Goal: Transaction & Acquisition: Purchase product/service

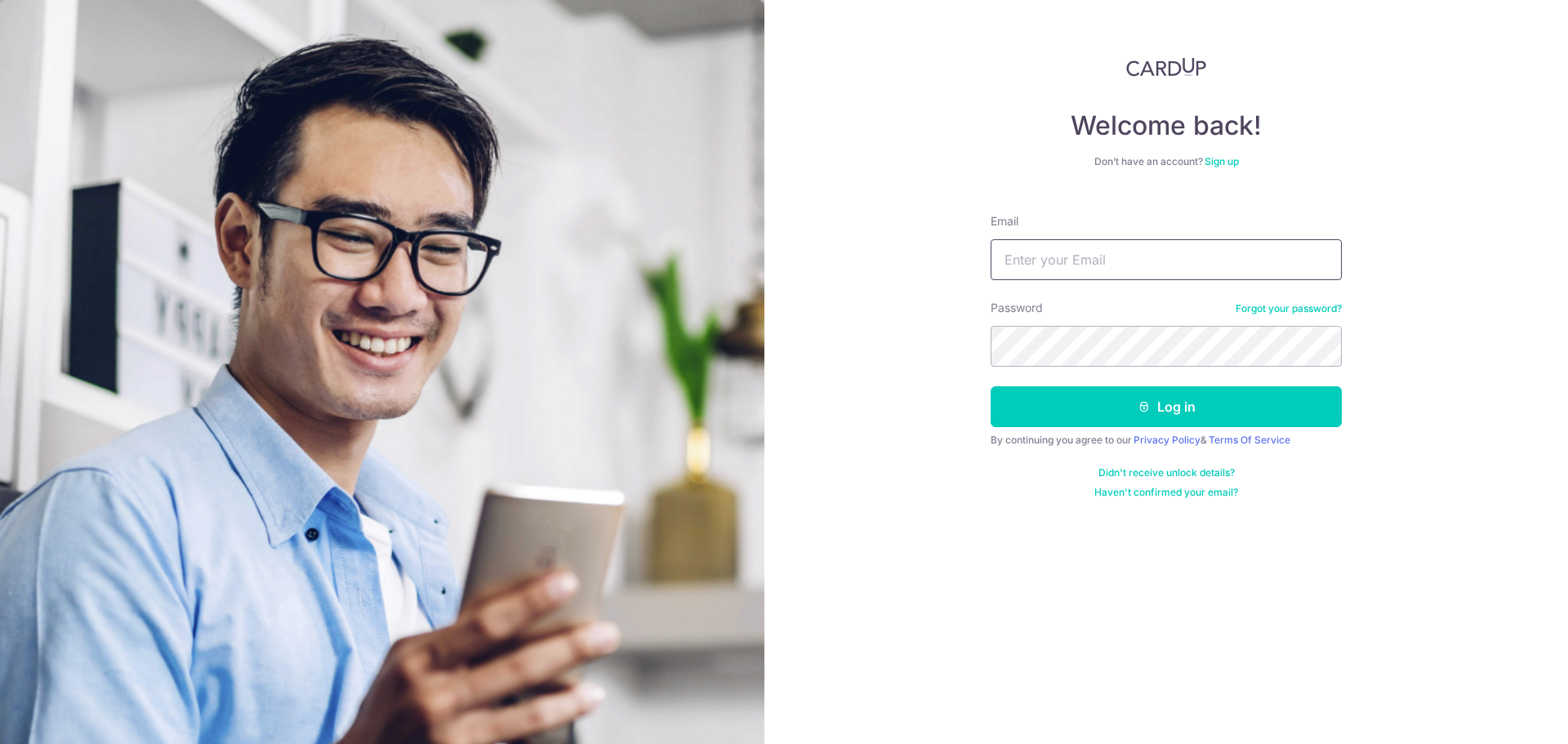
click at [1114, 265] on input "Email" at bounding box center [1166, 259] width 352 height 41
type input "[EMAIL_ADDRESS][DOMAIN_NAME]"
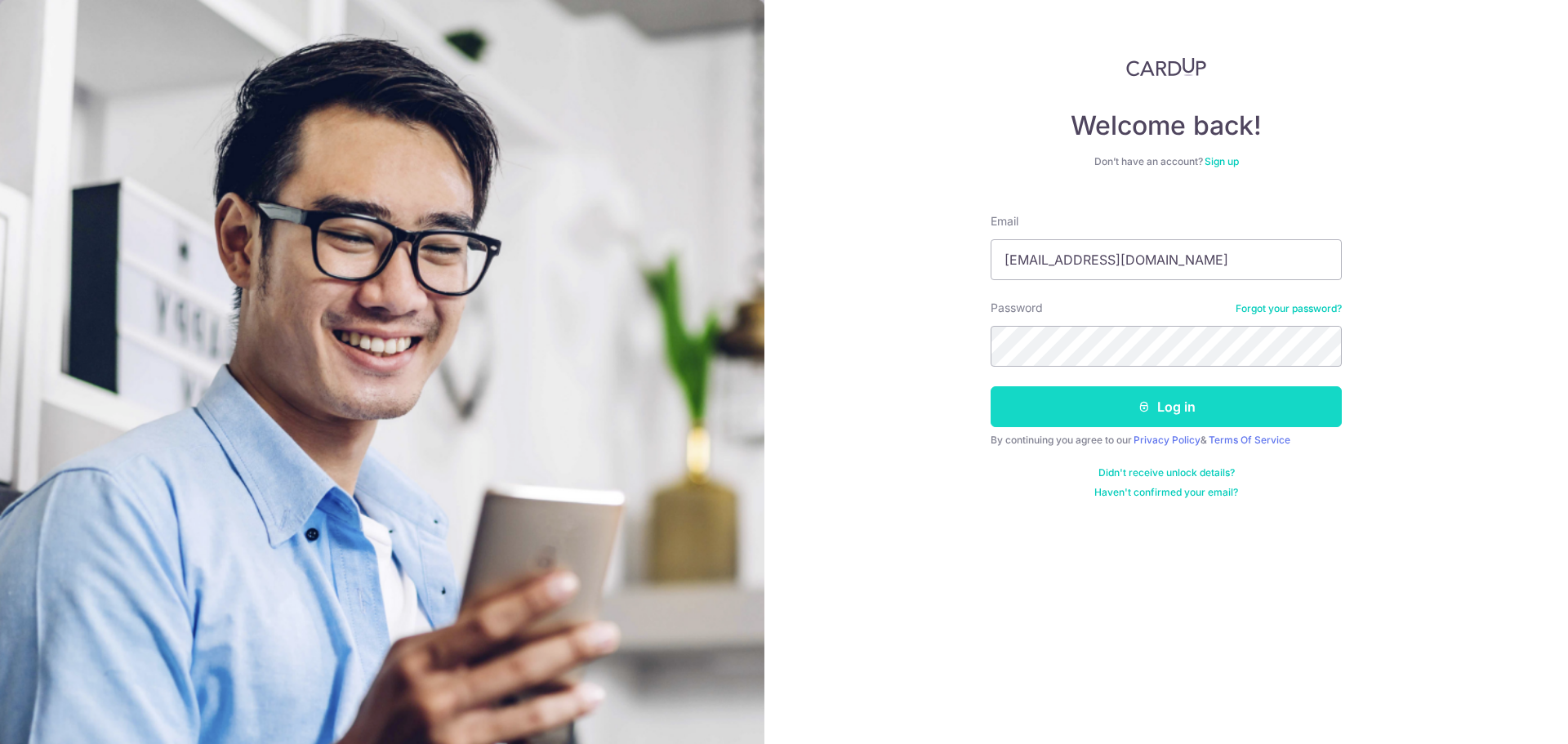
click at [1209, 418] on button "Log in" at bounding box center [1166, 406] width 352 height 41
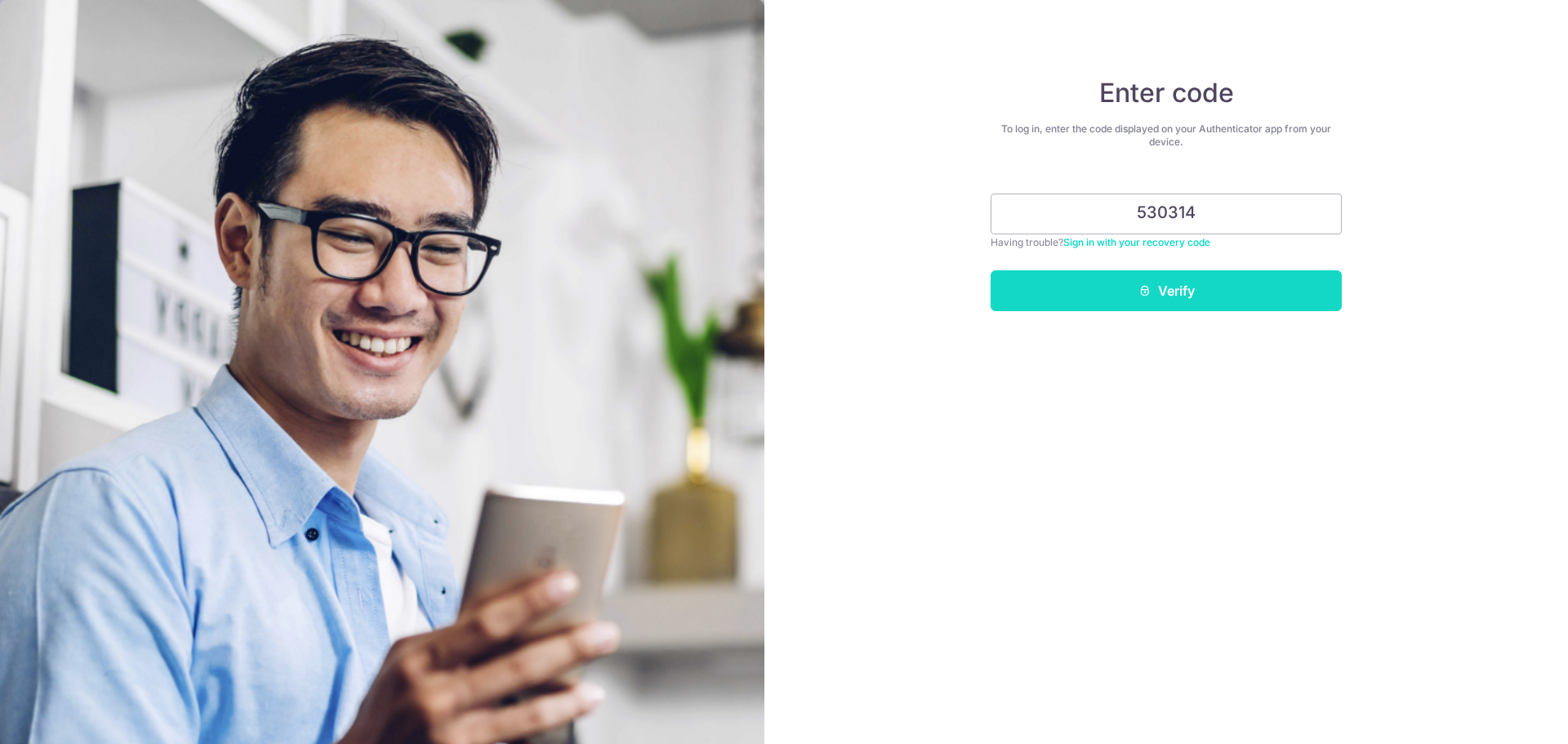
type input "530314"
click at [1152, 277] on button "Verify" at bounding box center [1166, 290] width 352 height 41
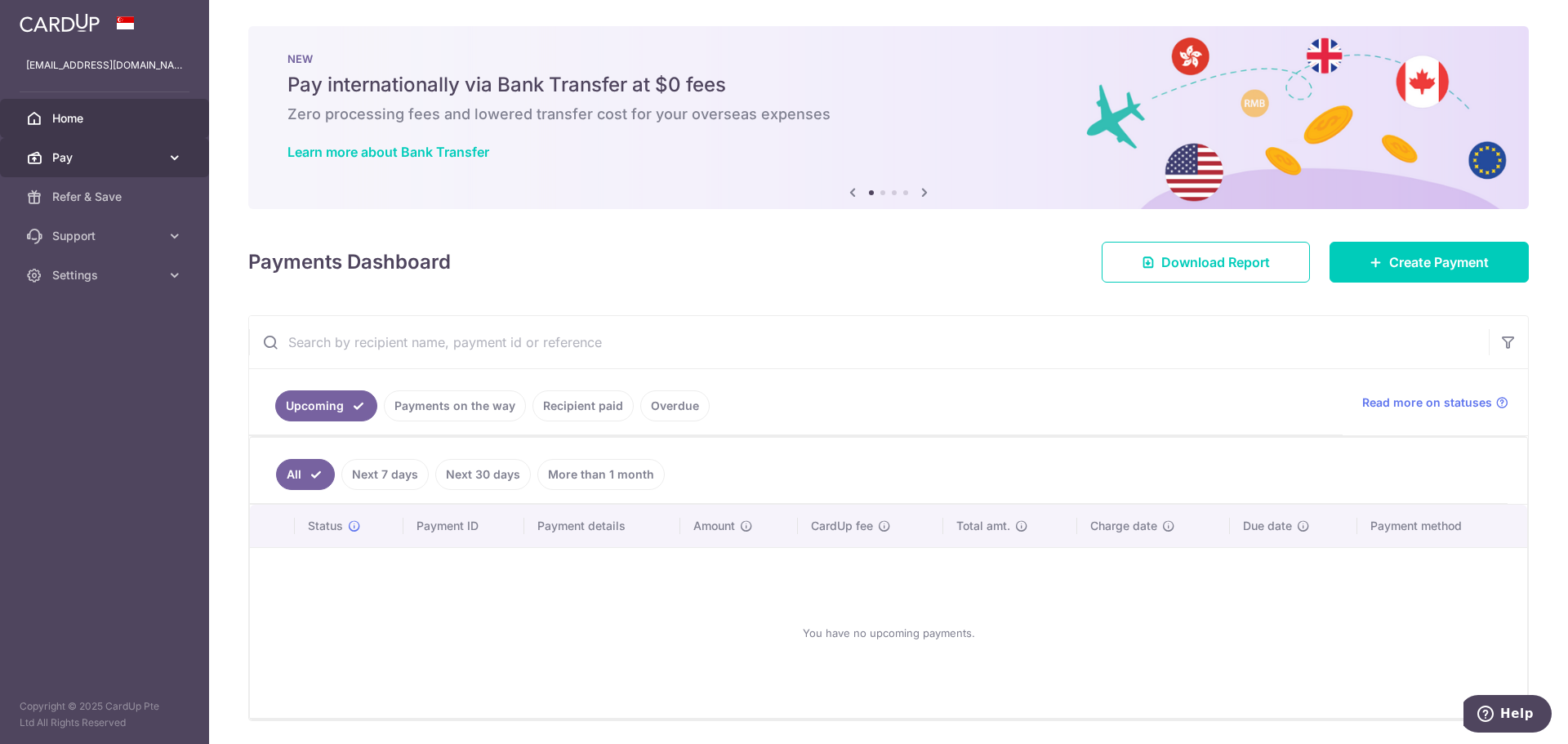
click at [173, 161] on icon at bounding box center [175, 157] width 16 height 16
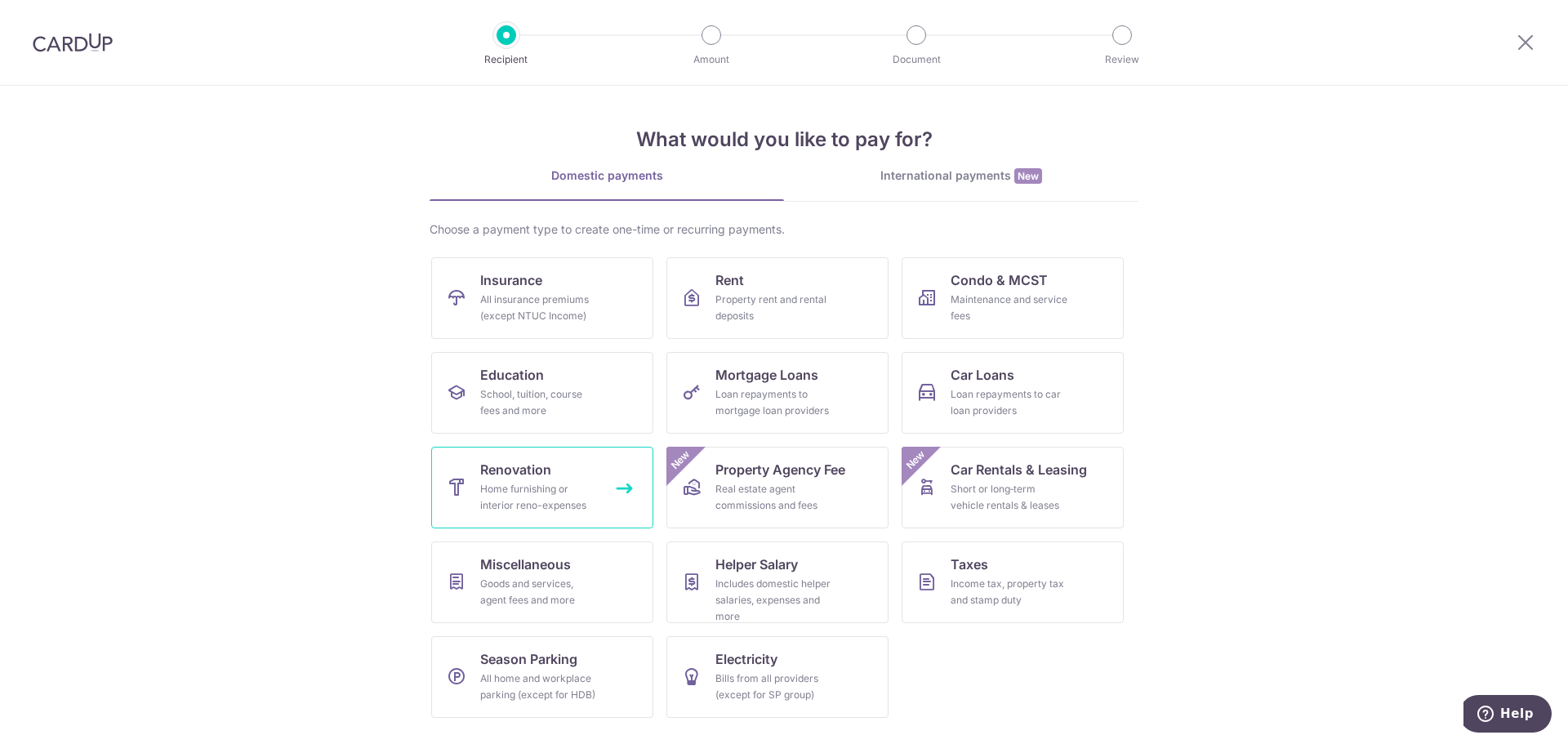
click at [584, 493] on div "Home furnishing or interior reno-expenses" at bounding box center [539, 498] width 117 height 33
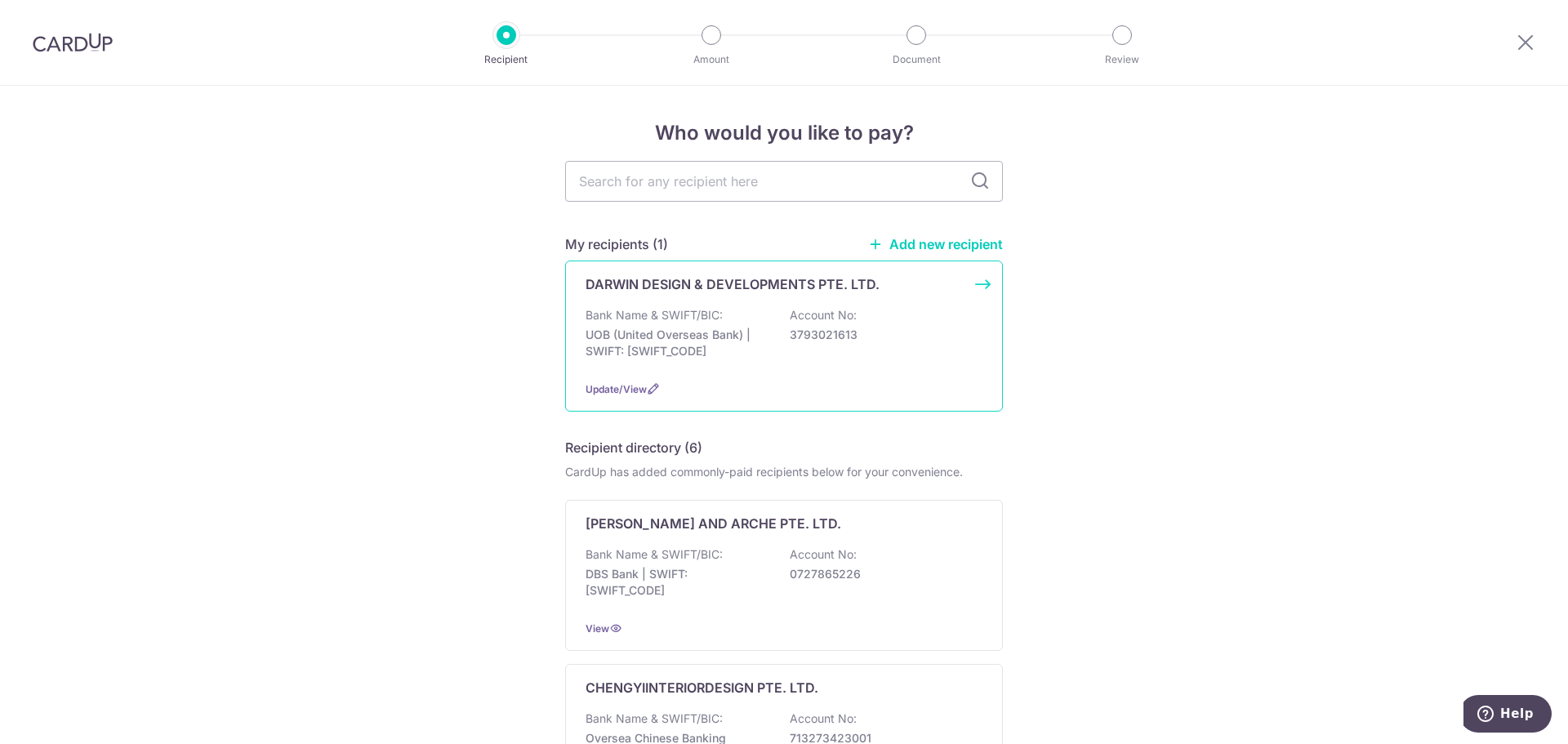
click at [733, 303] on div "DARWIN DESIGN & DEVELOPMENTS PTE. LTD. Bank Name & SWIFT/BIC: UOB (United Overs…" at bounding box center [784, 336] width 438 height 151
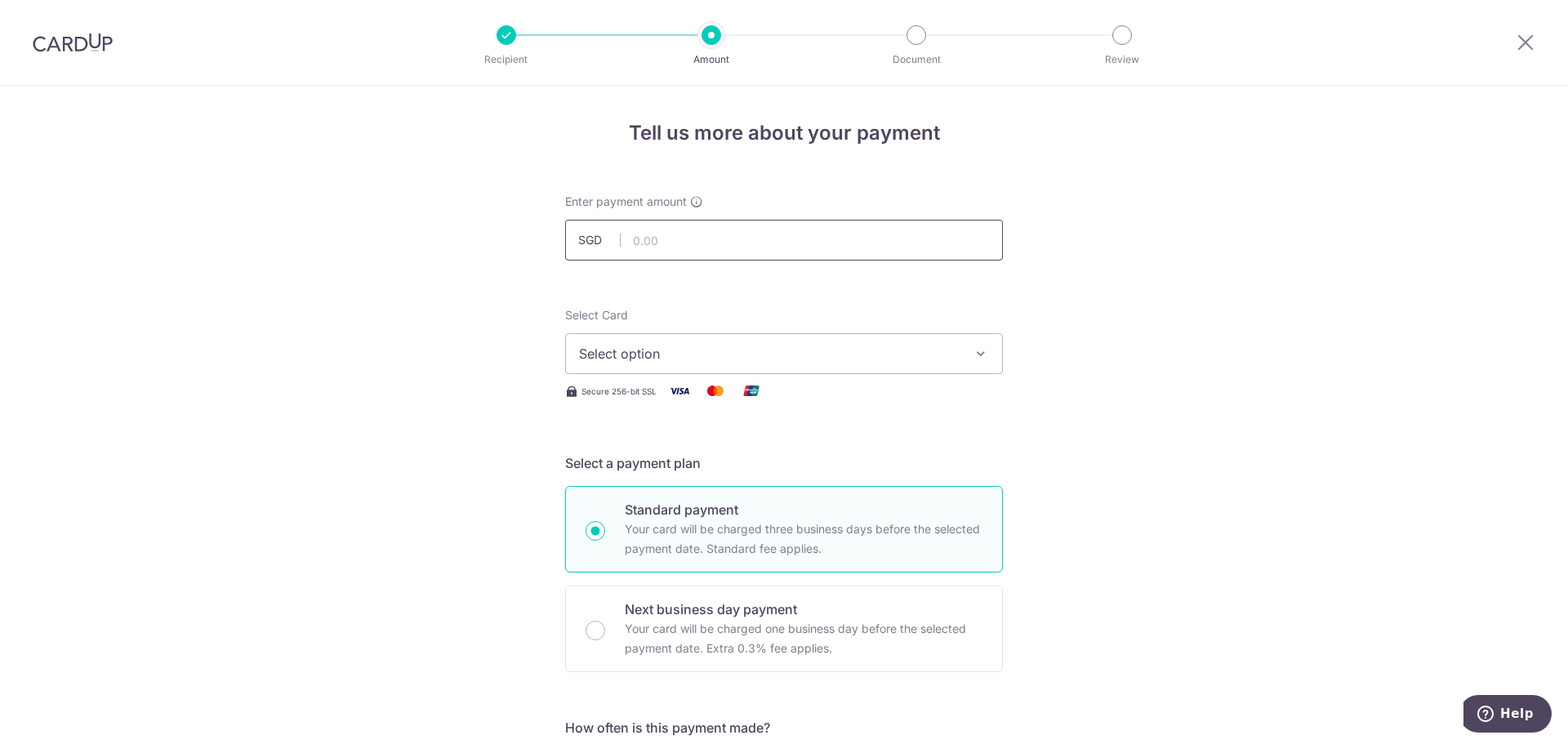
click at [667, 234] on input "text" at bounding box center [784, 239] width 438 height 41
type input "25,000.00"
click at [727, 340] on button "Select option" at bounding box center [784, 353] width 438 height 41
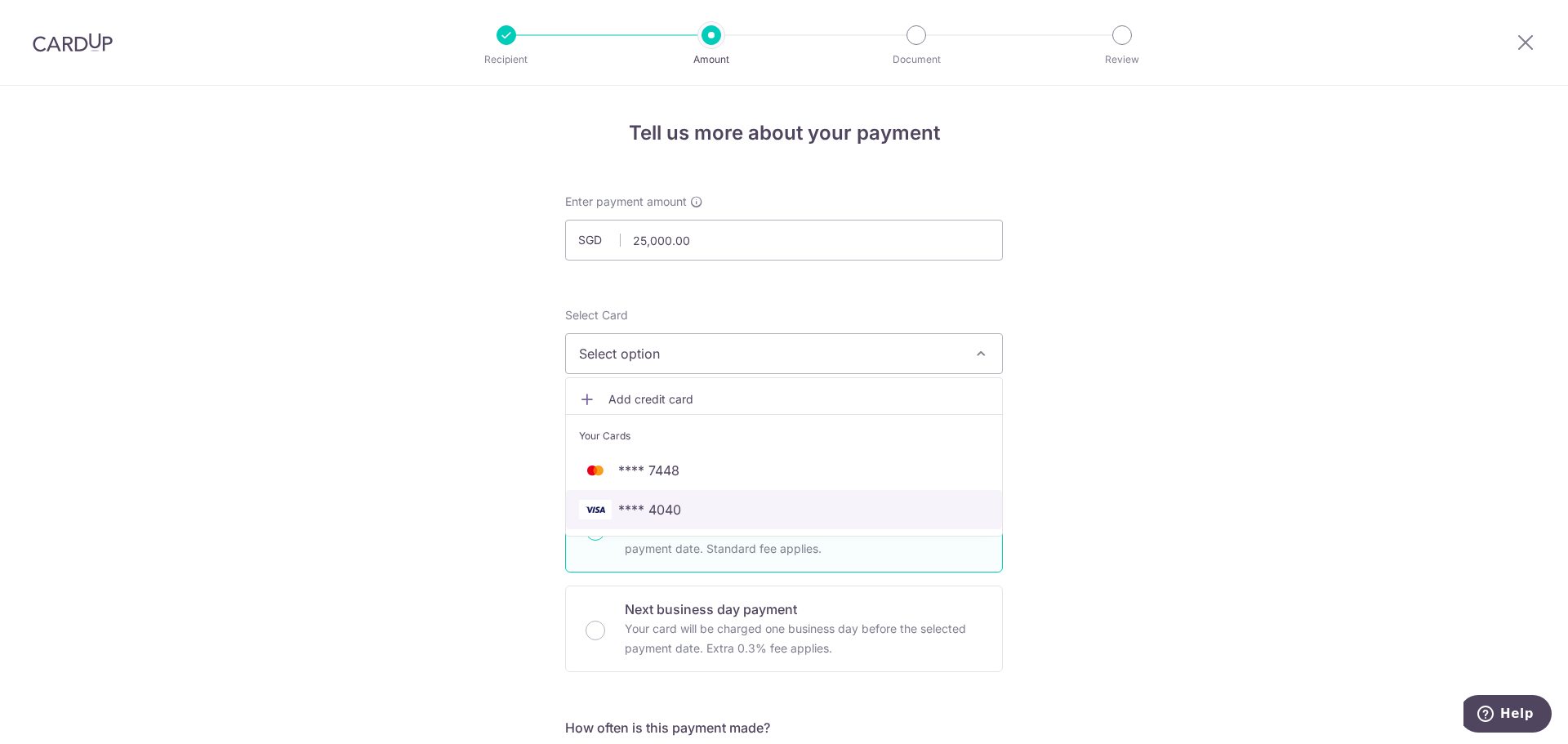
click at [709, 507] on span "**** 4040" at bounding box center [784, 510] width 410 height 20
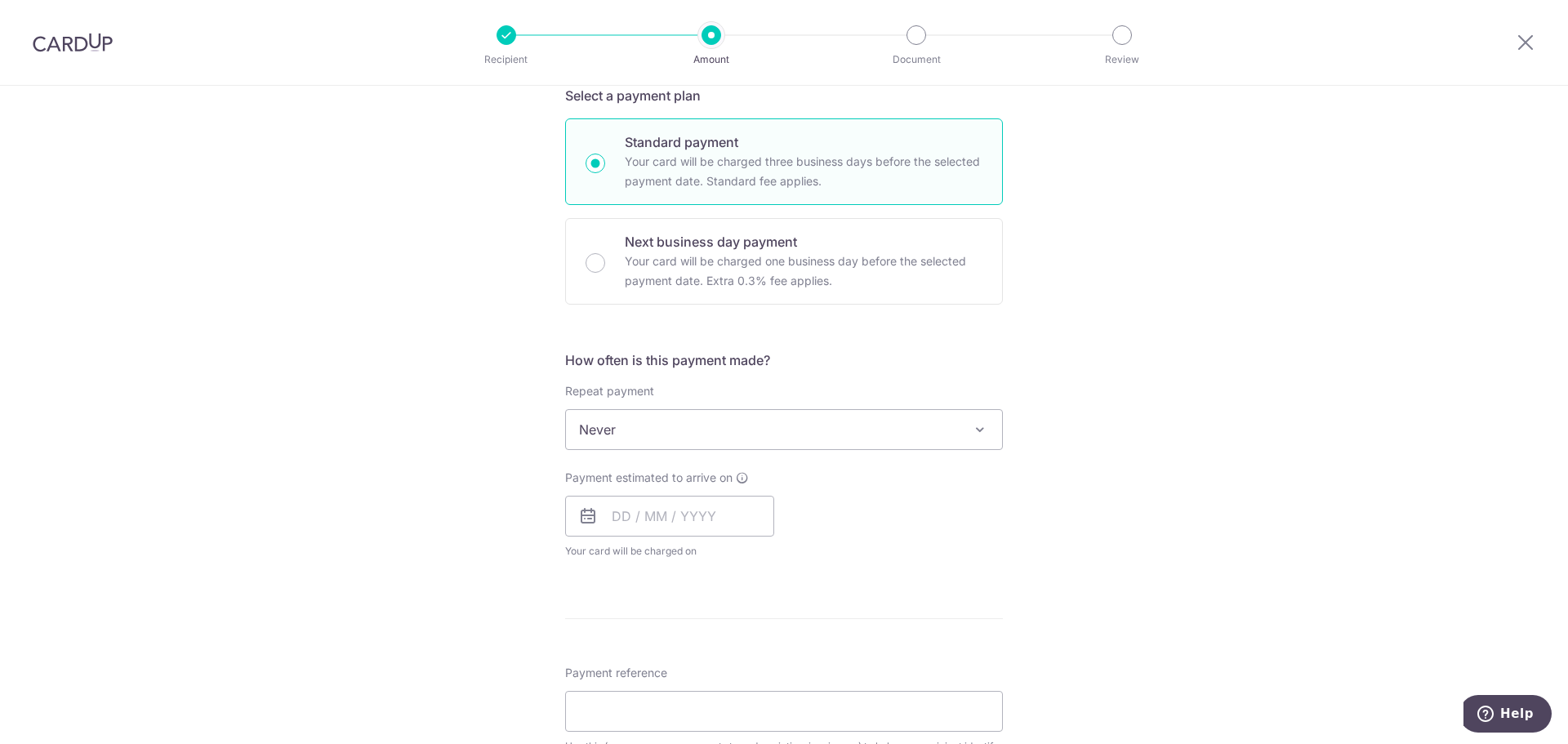
scroll to position [409, 0]
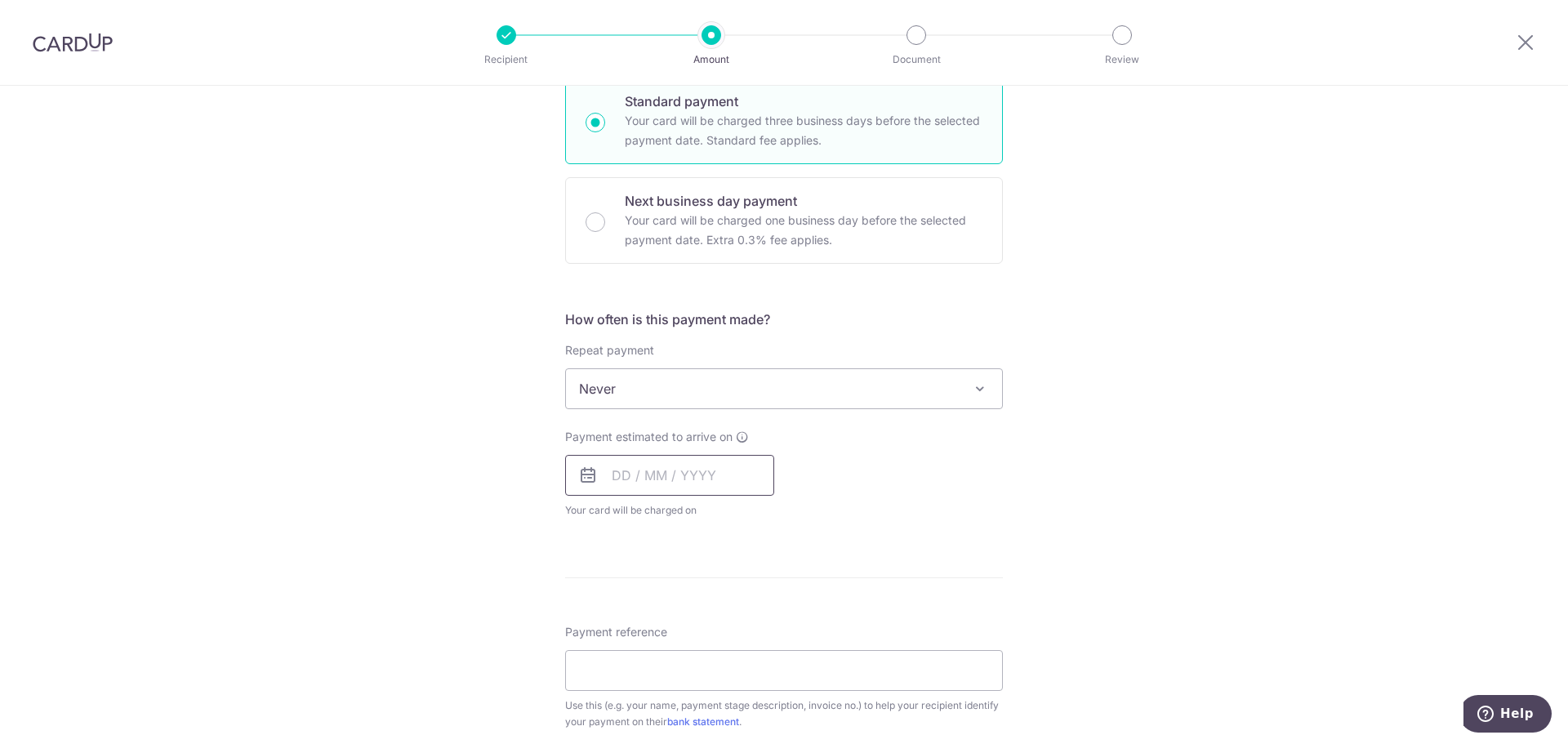
click at [639, 475] on input "text" at bounding box center [670, 475] width 209 height 41
click at [759, 591] on link "3" at bounding box center [762, 591] width 26 height 26
type input "[DATE]"
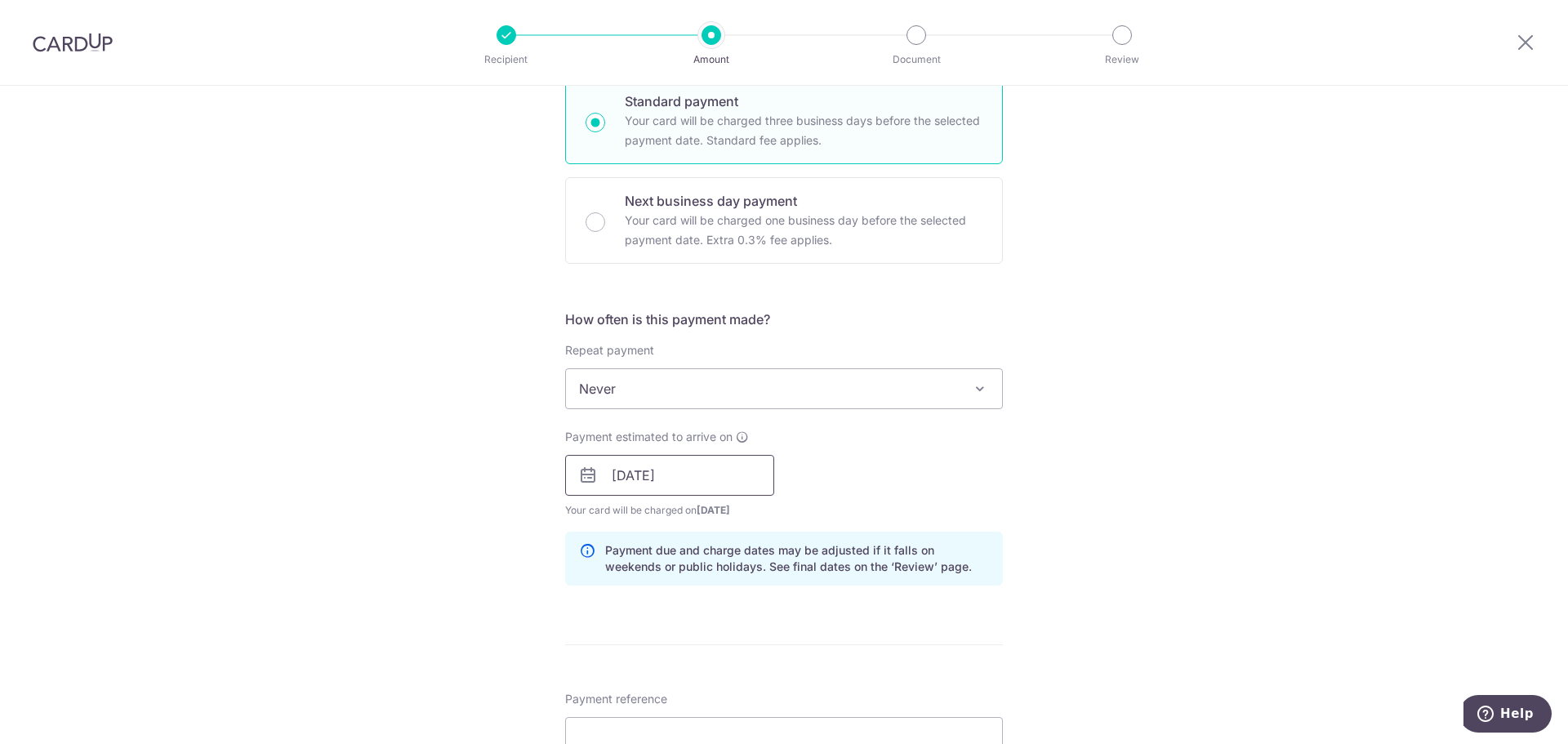
click at [704, 480] on input "[DATE]" at bounding box center [670, 475] width 209 height 41
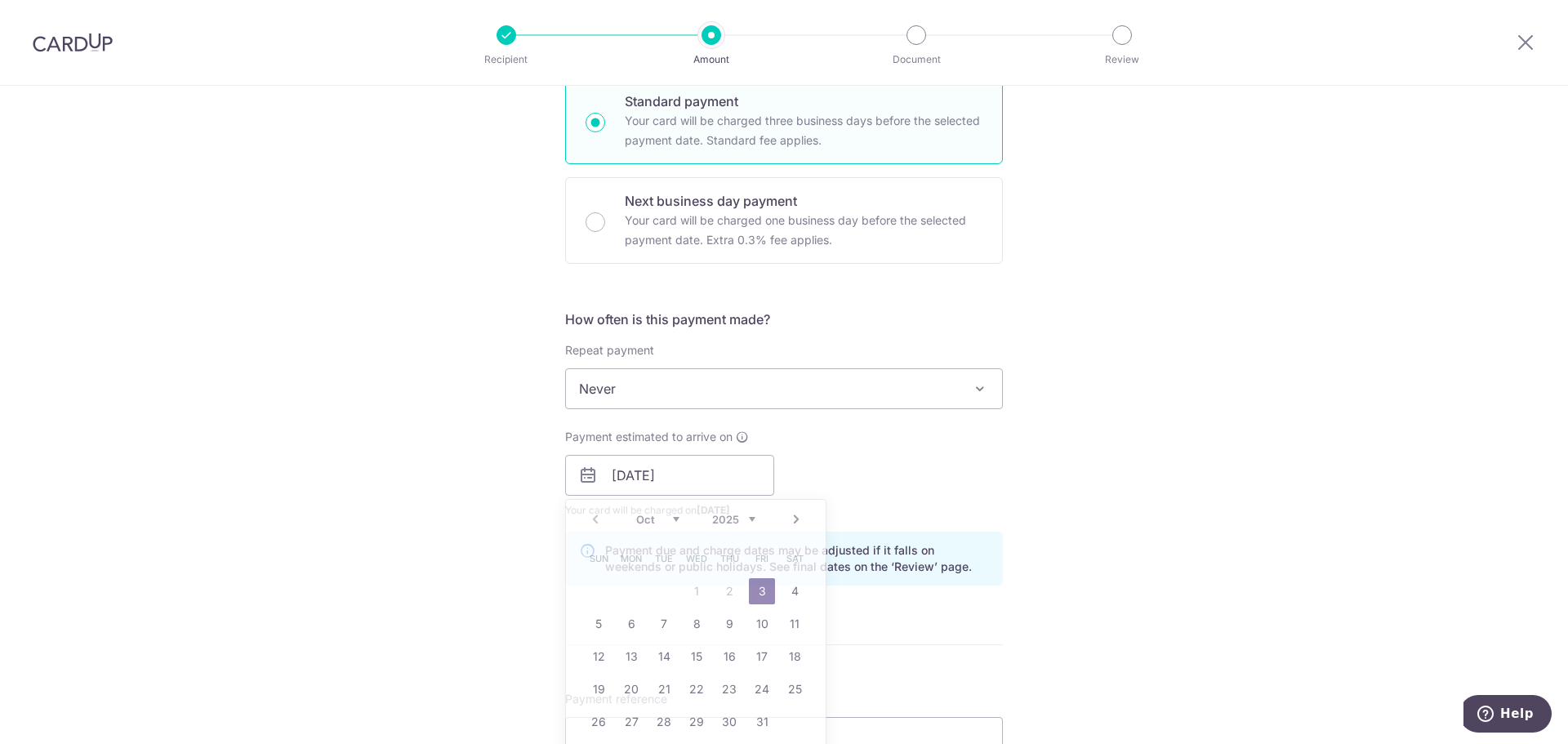
click at [975, 485] on div "Payment estimated to arrive on 03/10/2025 Prev Next Oct Nov Dec 2025 2026 2027 …" at bounding box center [784, 474] width 457 height 90
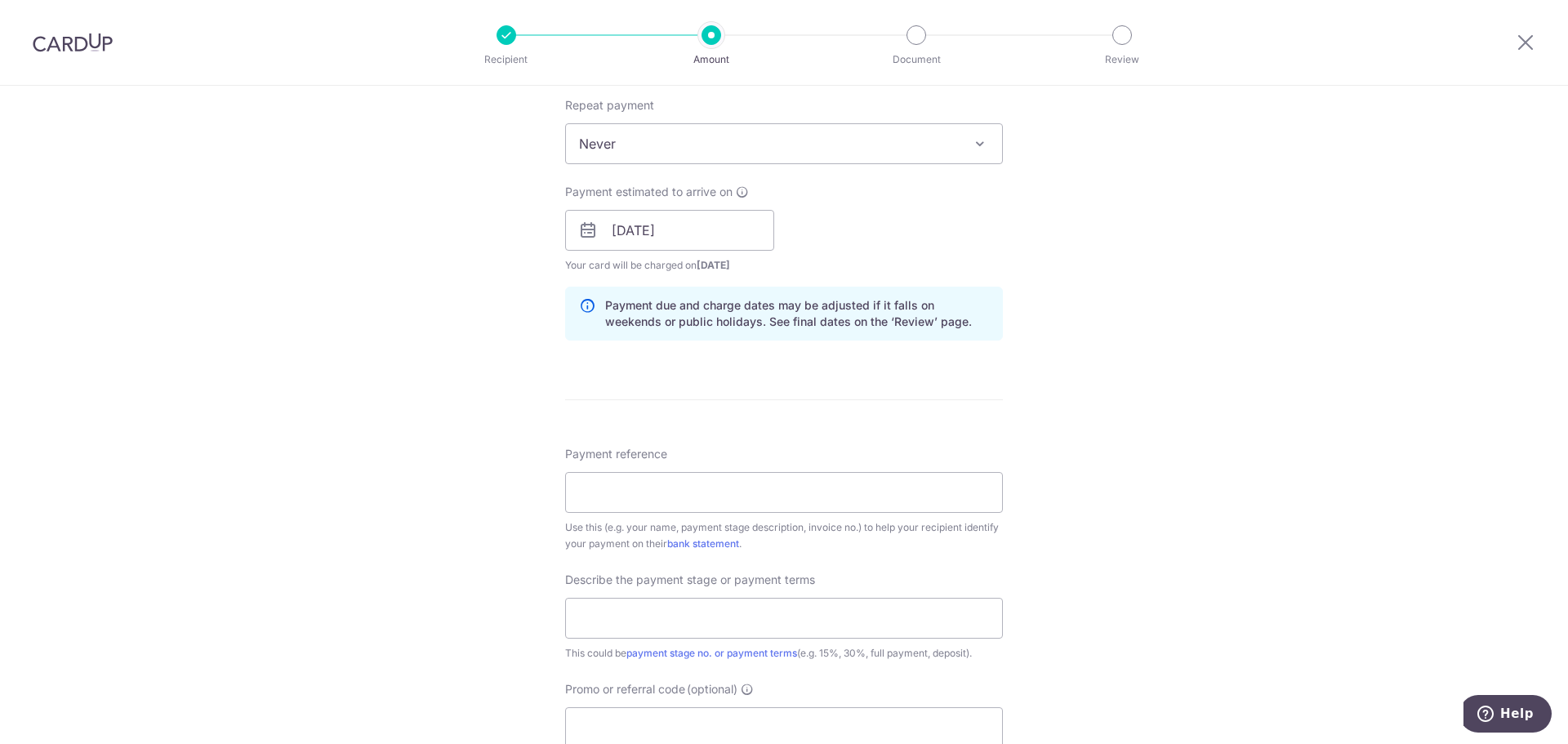
scroll to position [735, 0]
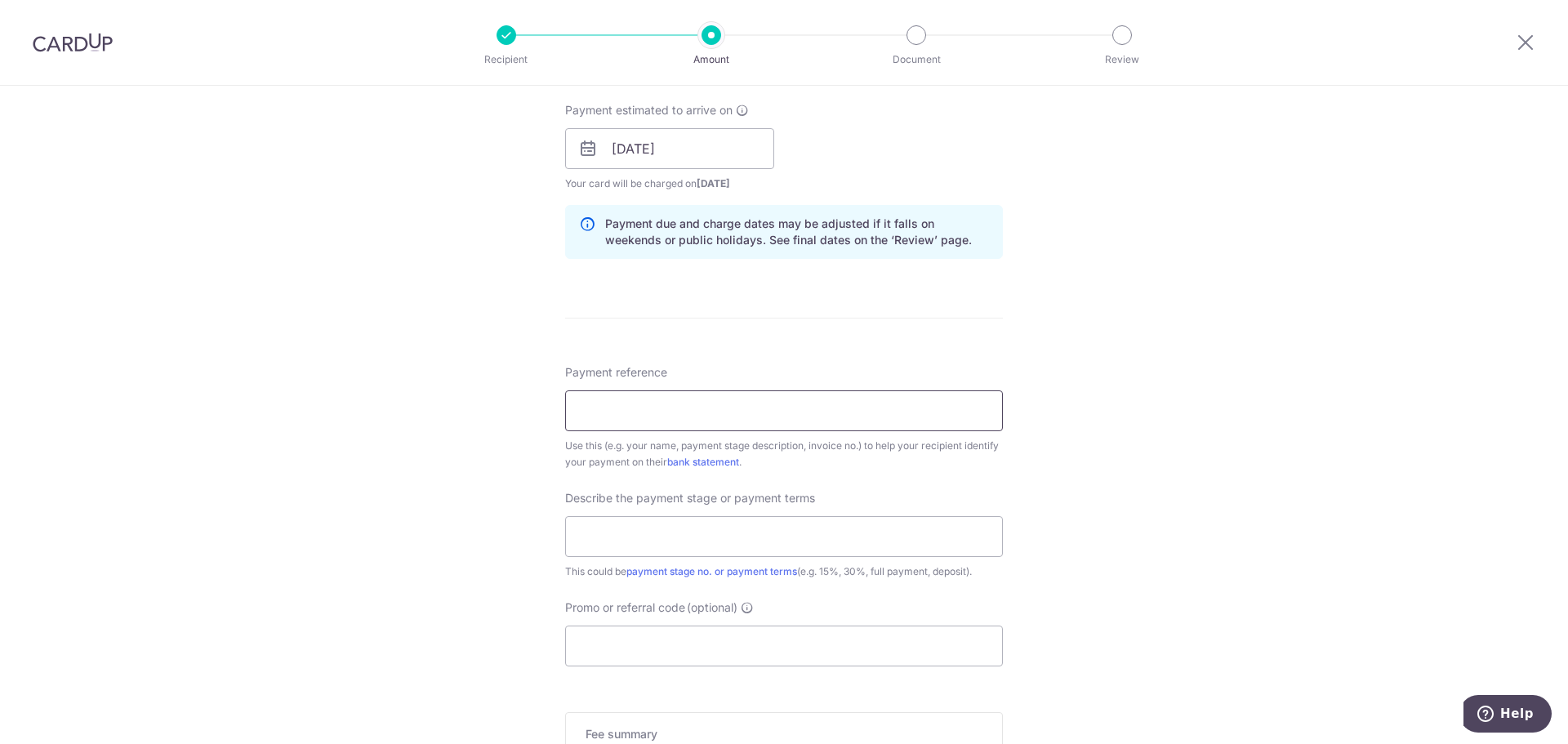
click at [676, 403] on input "Payment reference" at bounding box center [784, 410] width 438 height 41
type input "965D Tampines Greenopal 17734"
click at [607, 542] on input "text" at bounding box center [784, 537] width 438 height 41
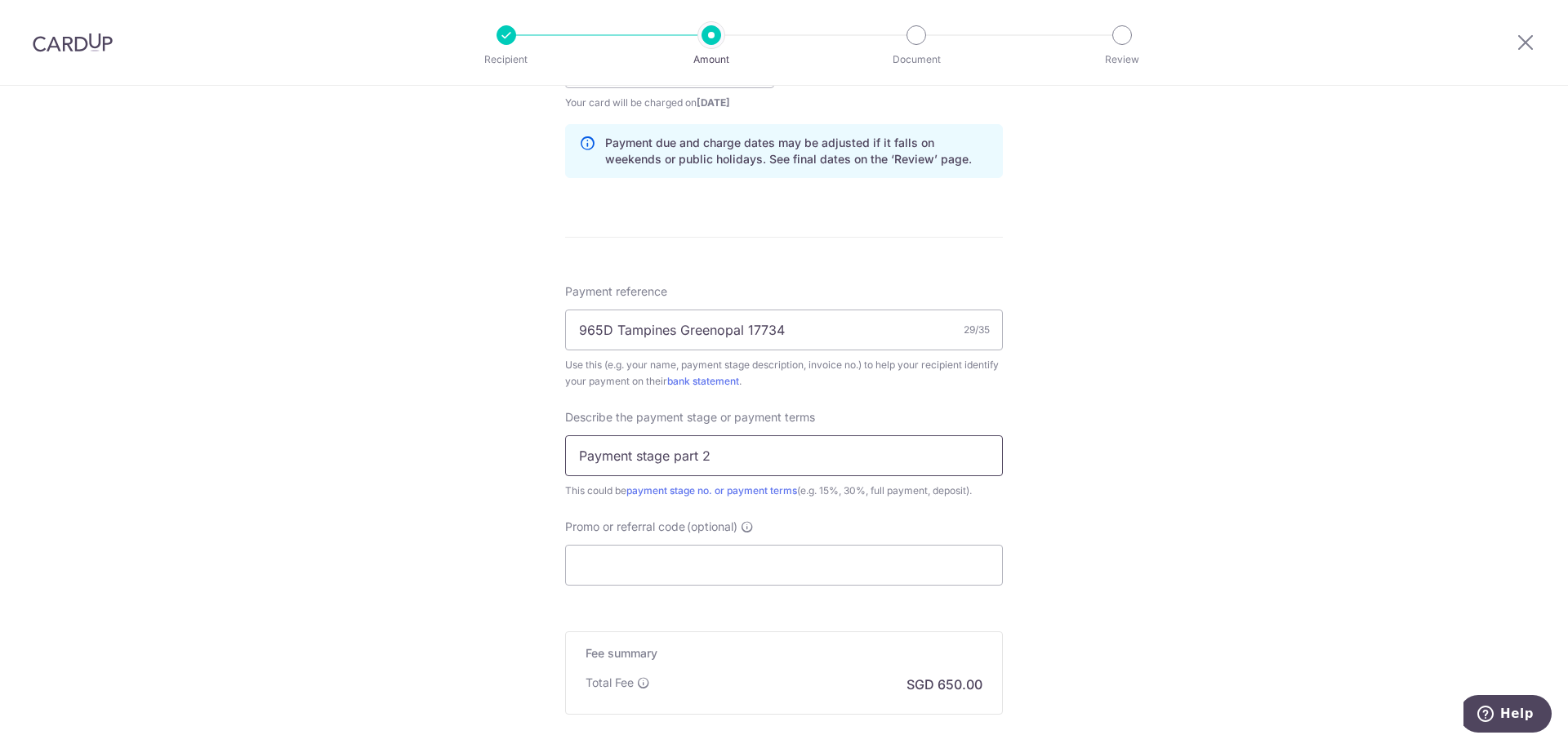
scroll to position [899, 0]
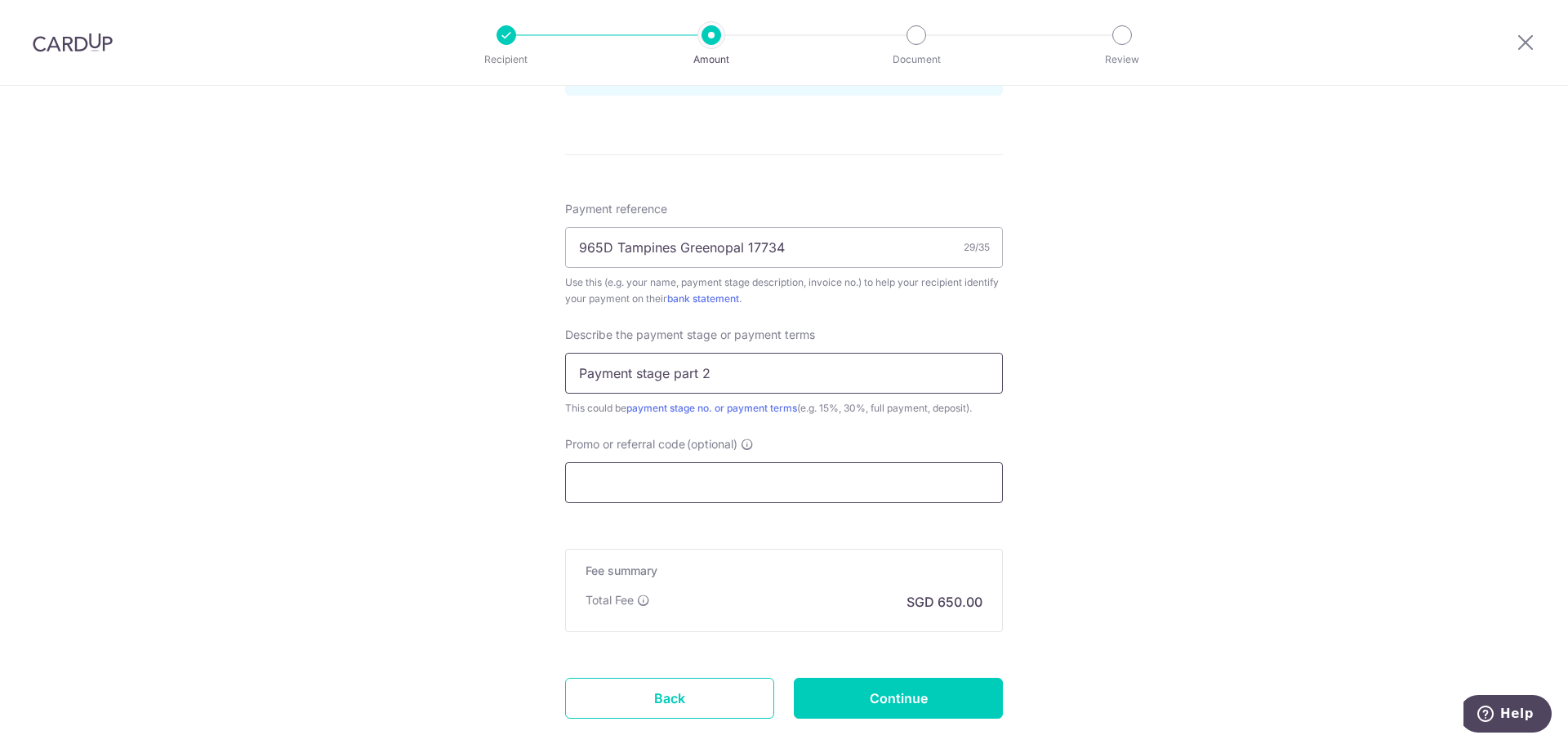
type input "Payment stage part 2"
click at [598, 482] on input "Promo or referral code (optional)" at bounding box center [784, 482] width 438 height 41
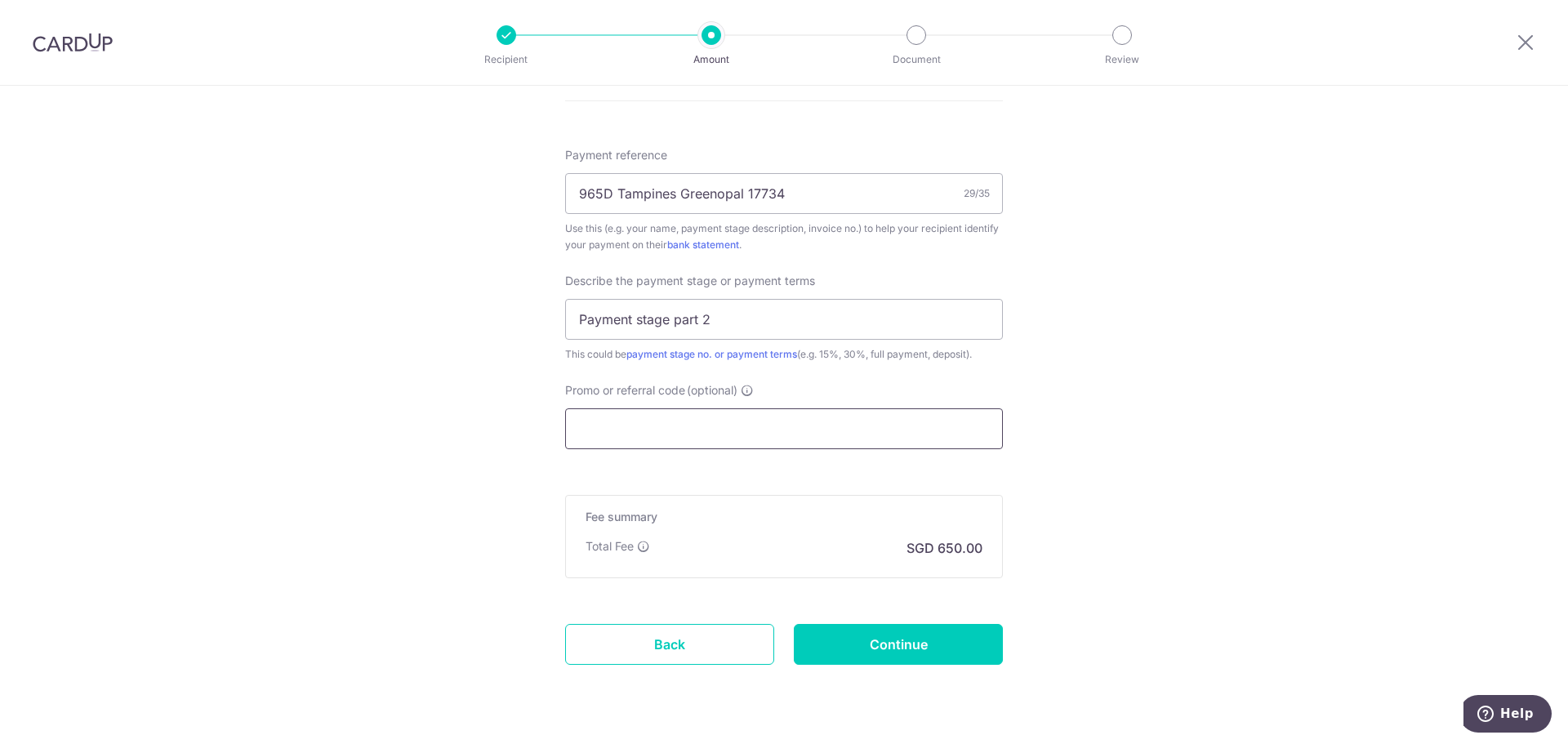
scroll to position [981, 0]
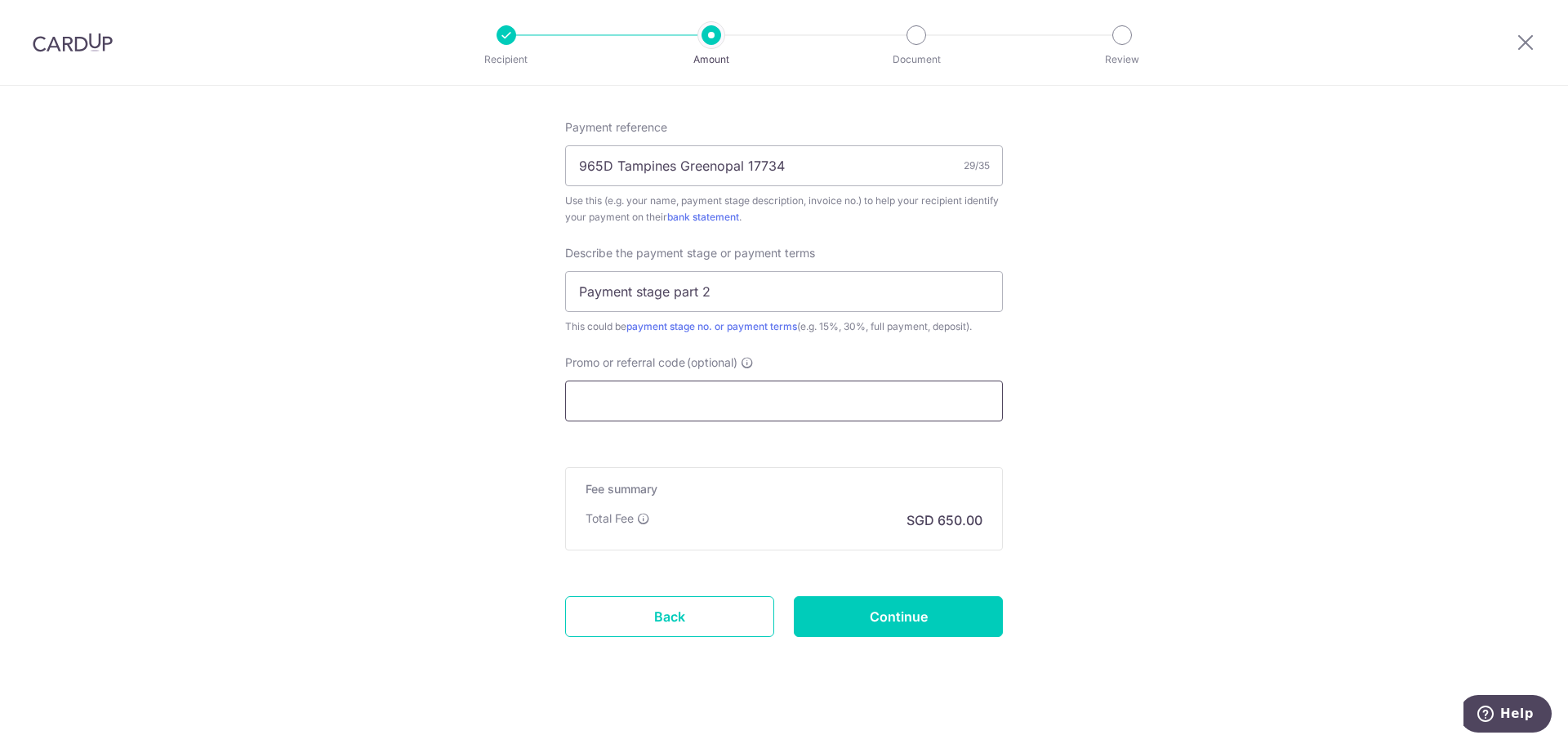
click at [635, 413] on input "Promo or referral code (optional)" at bounding box center [784, 401] width 438 height 41
paste input "OCBC90NV"
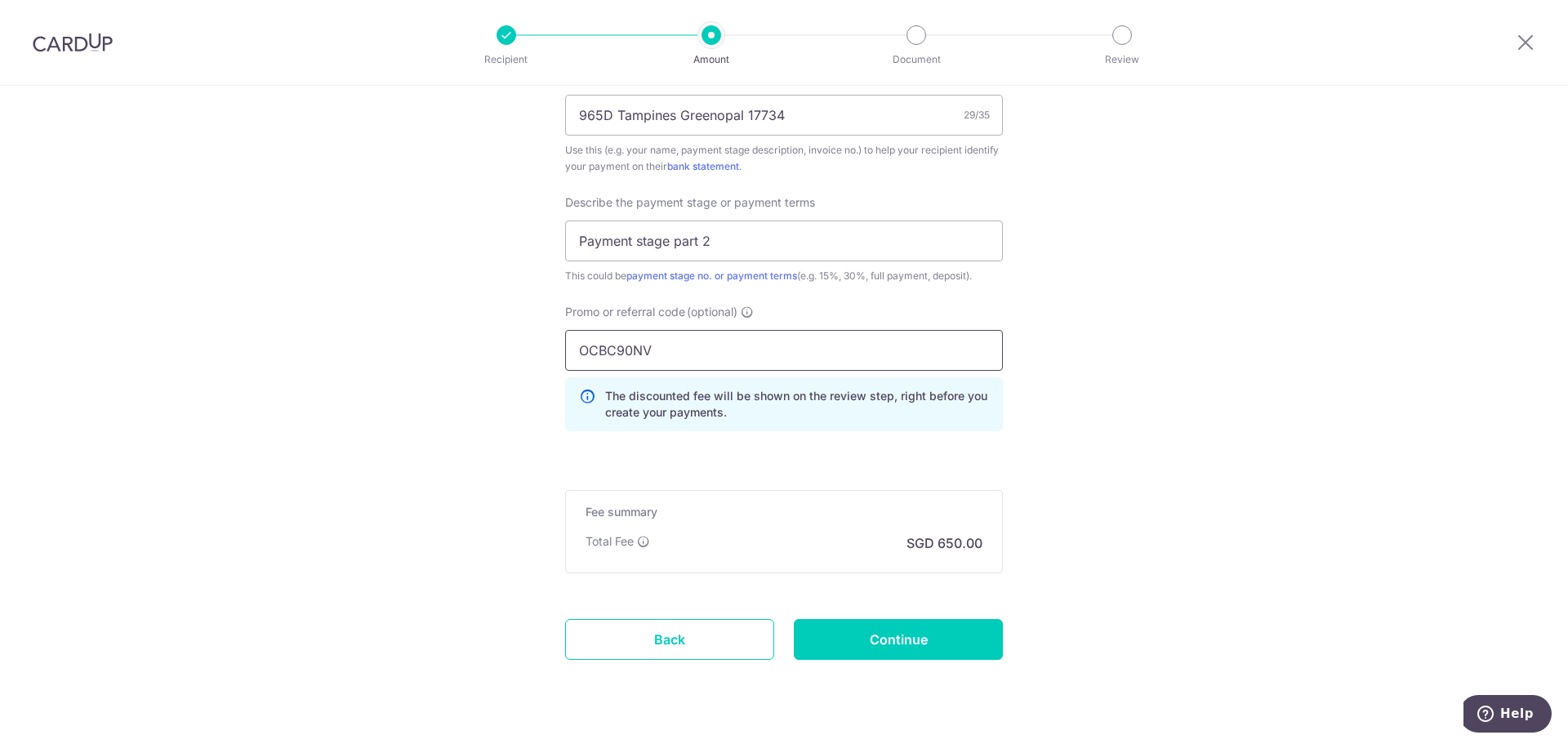
scroll to position [1070, 0]
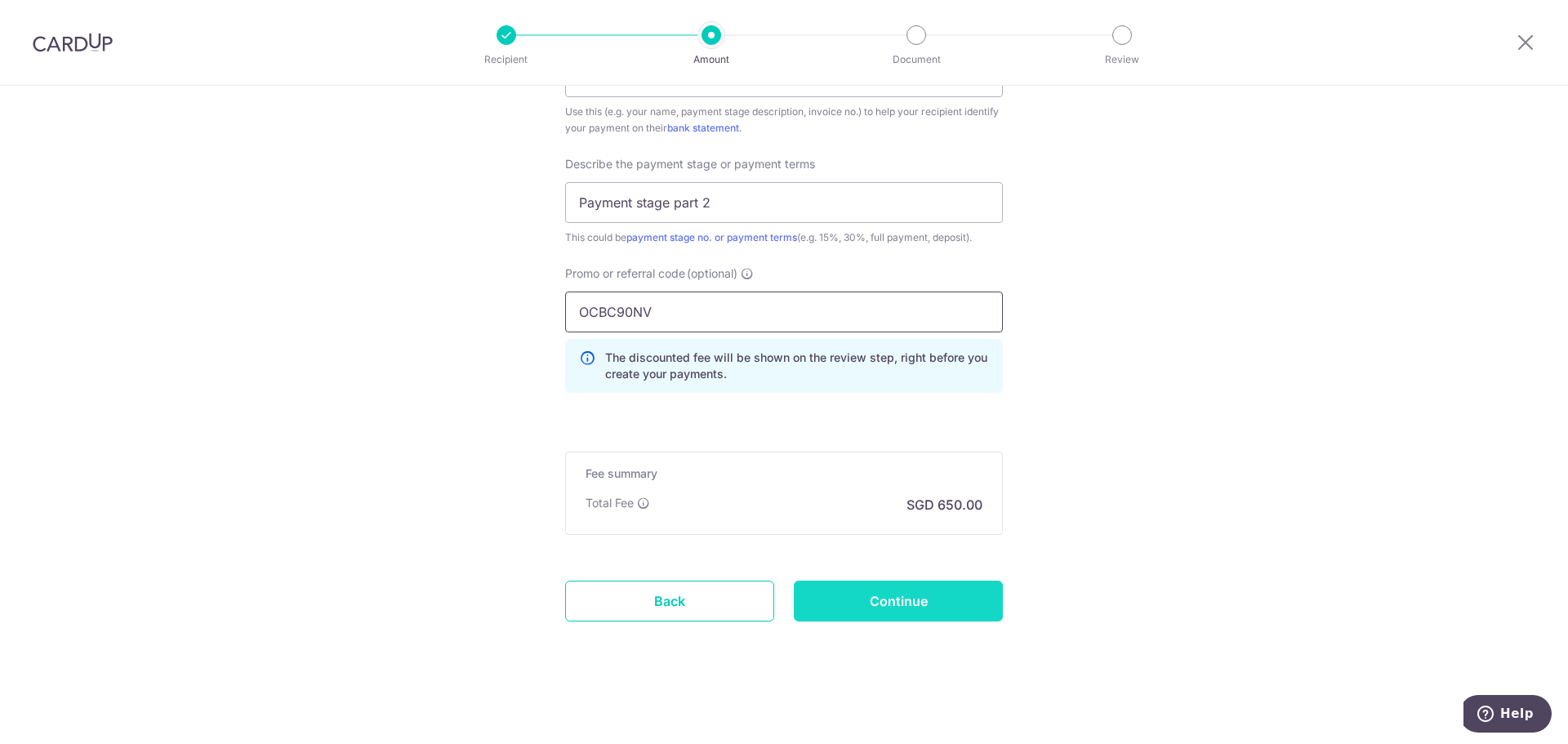
type input "OCBC90NV"
click at [917, 598] on input "Continue" at bounding box center [898, 601] width 209 height 41
type input "Create Schedule"
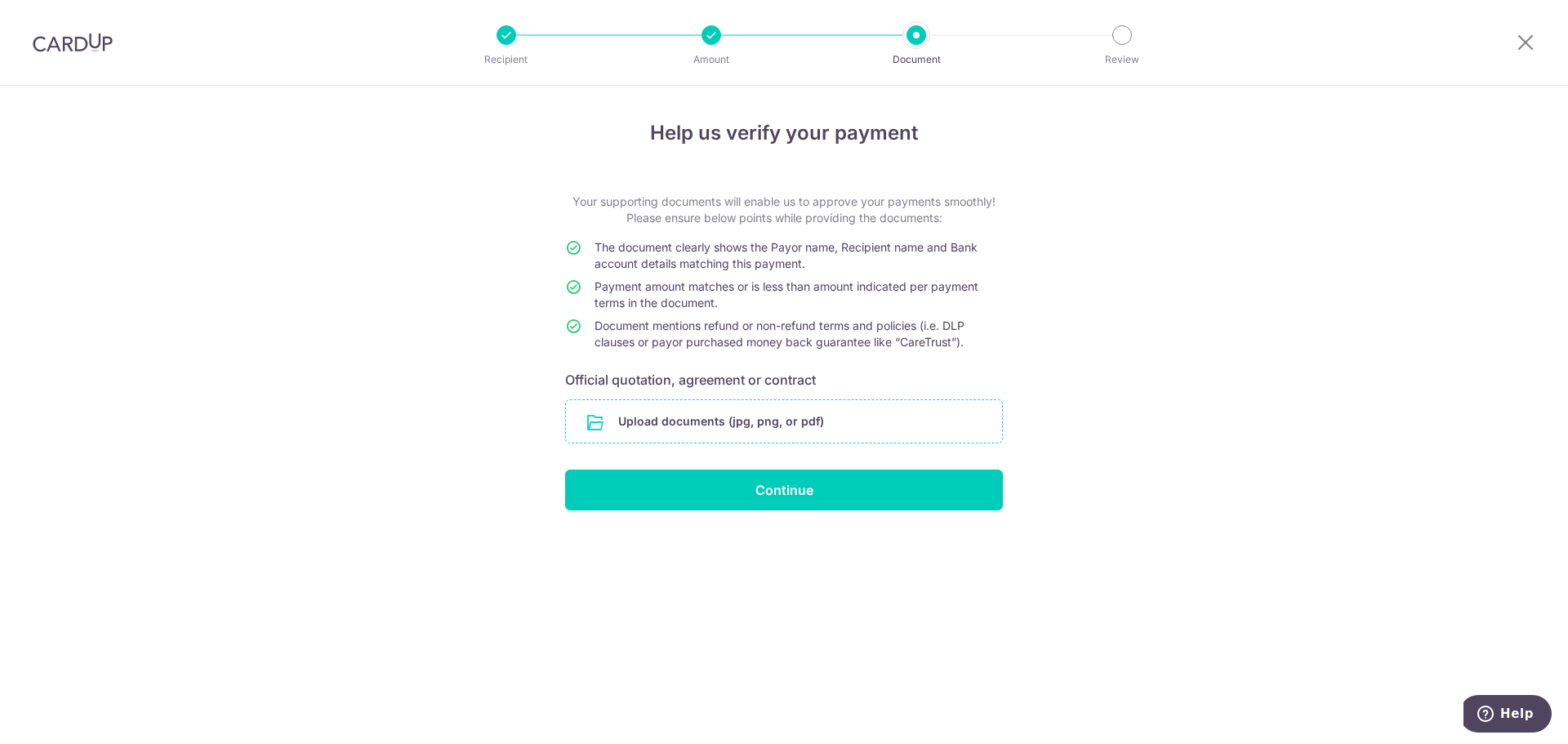
click at [651, 420] on input "file" at bounding box center [784, 421] width 436 height 42
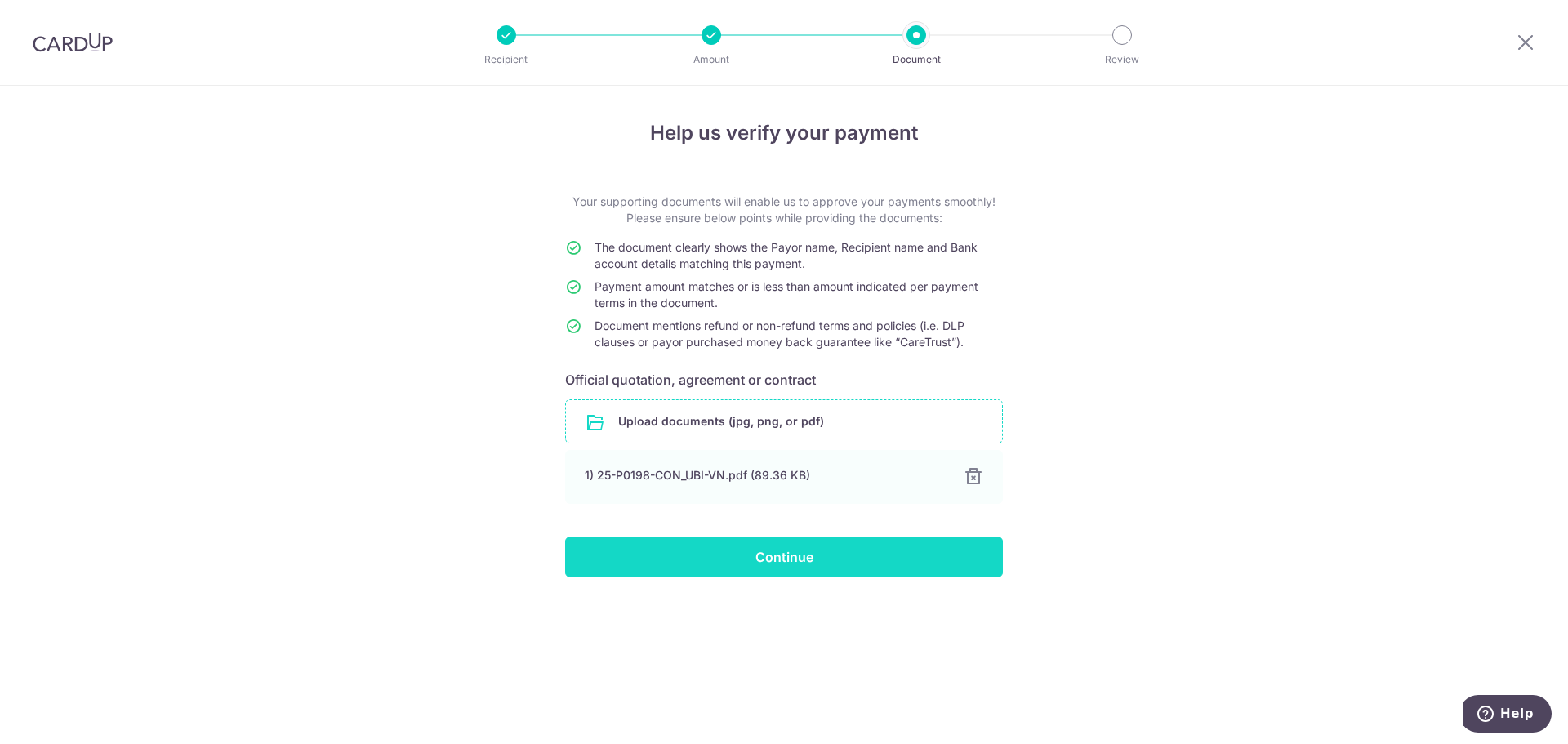
click at [806, 557] on input "Continue" at bounding box center [784, 556] width 438 height 41
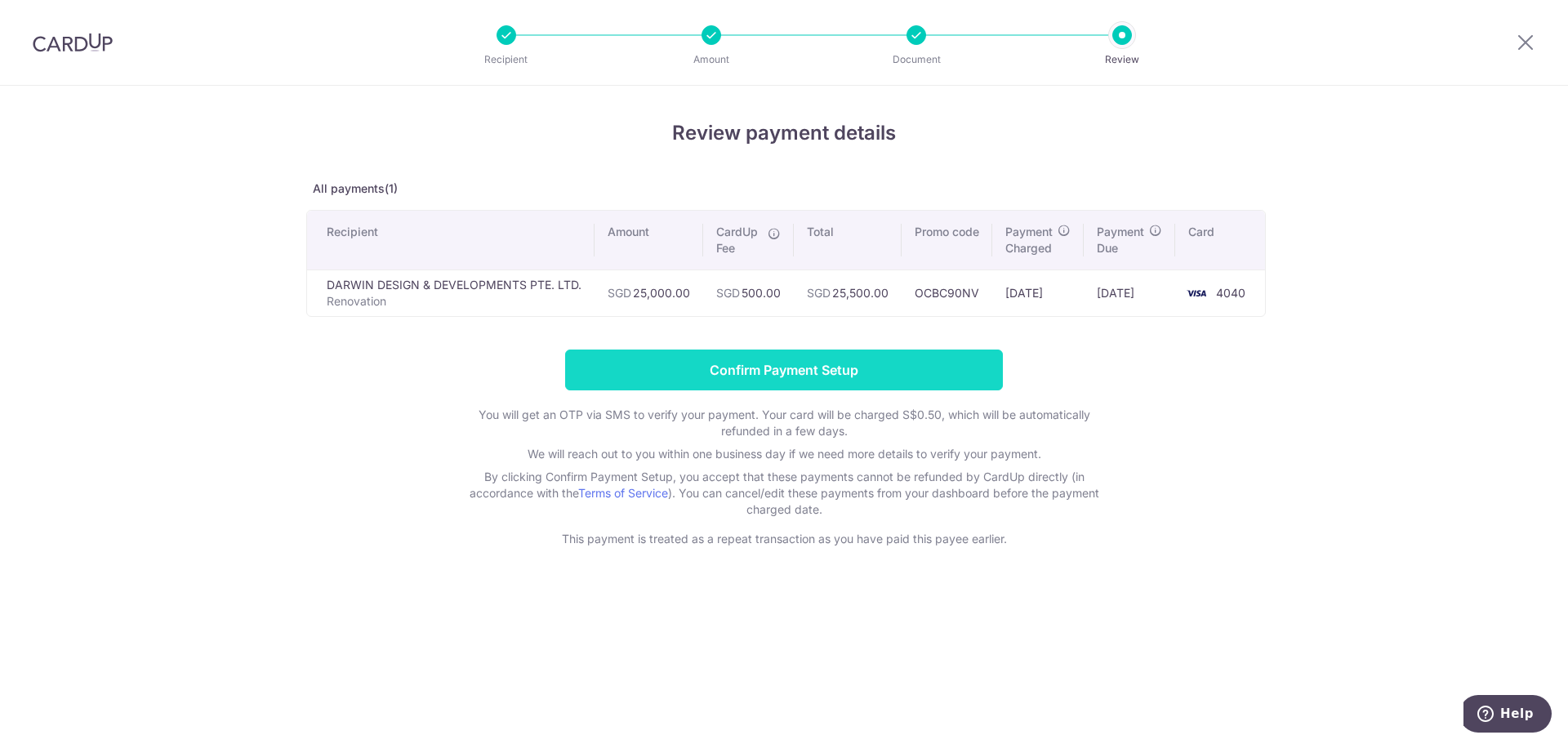
click at [783, 367] on input "Confirm Payment Setup" at bounding box center [784, 370] width 438 height 41
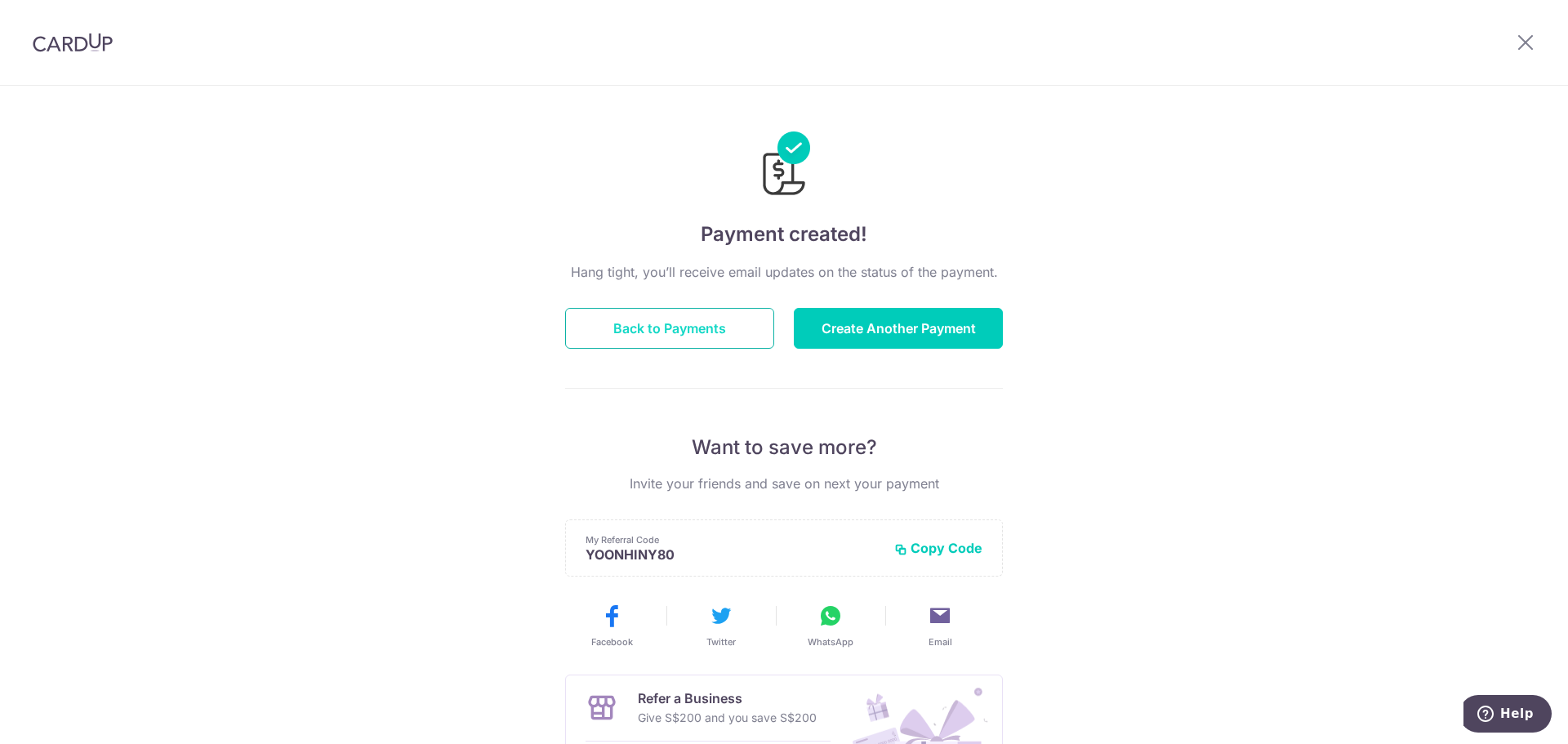
click at [663, 322] on button "Back to Payments" at bounding box center [670, 327] width 209 height 41
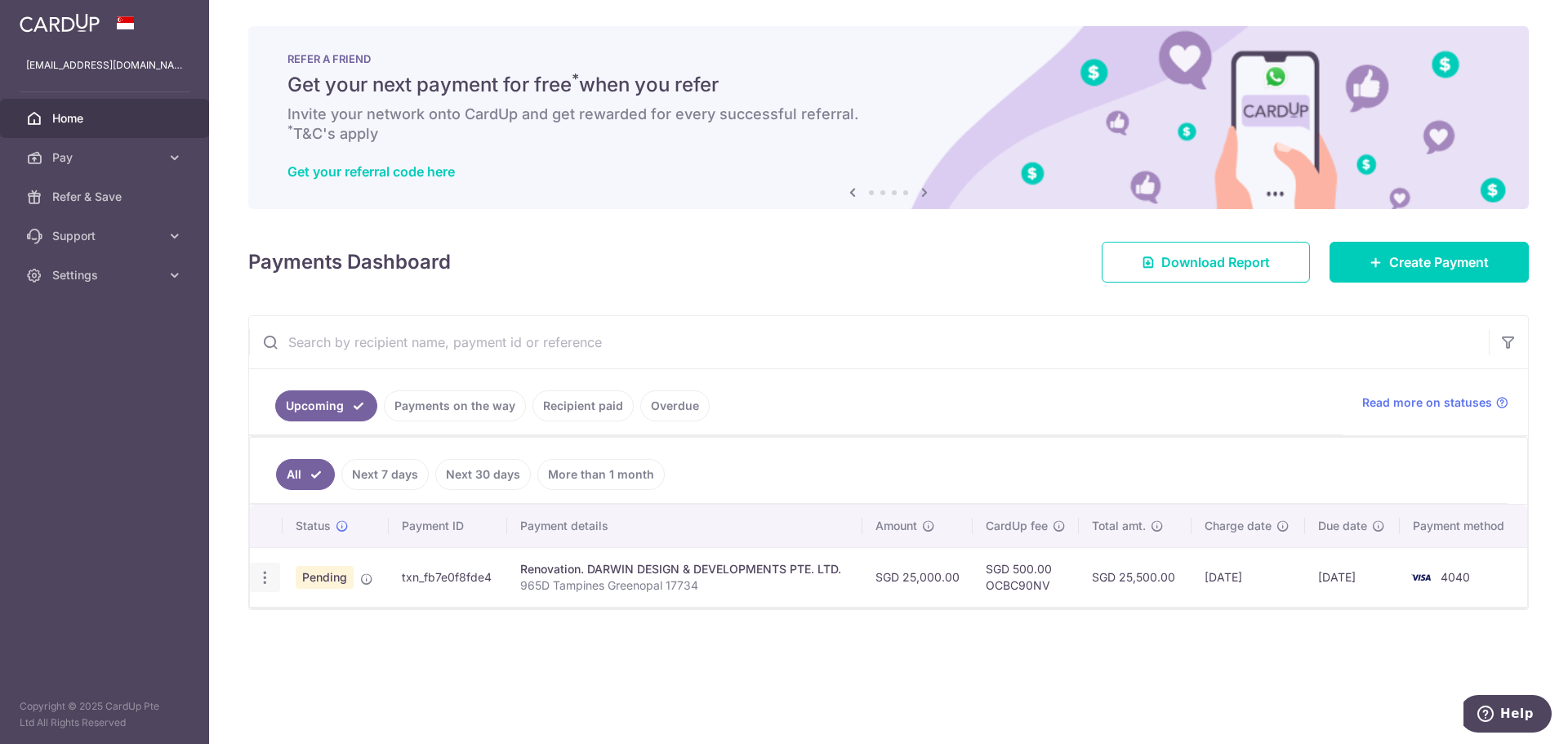
click at [262, 580] on icon "button" at bounding box center [265, 578] width 17 height 17
click at [1283, 652] on div "Status Payment ID Payment details Amount CardUp fee Total amt. Charge date Due …" at bounding box center [888, 607] width 1278 height 205
click at [264, 577] on icon "button" at bounding box center [265, 578] width 17 height 17
click at [333, 621] on span "Update payment" at bounding box center [352, 622] width 111 height 20
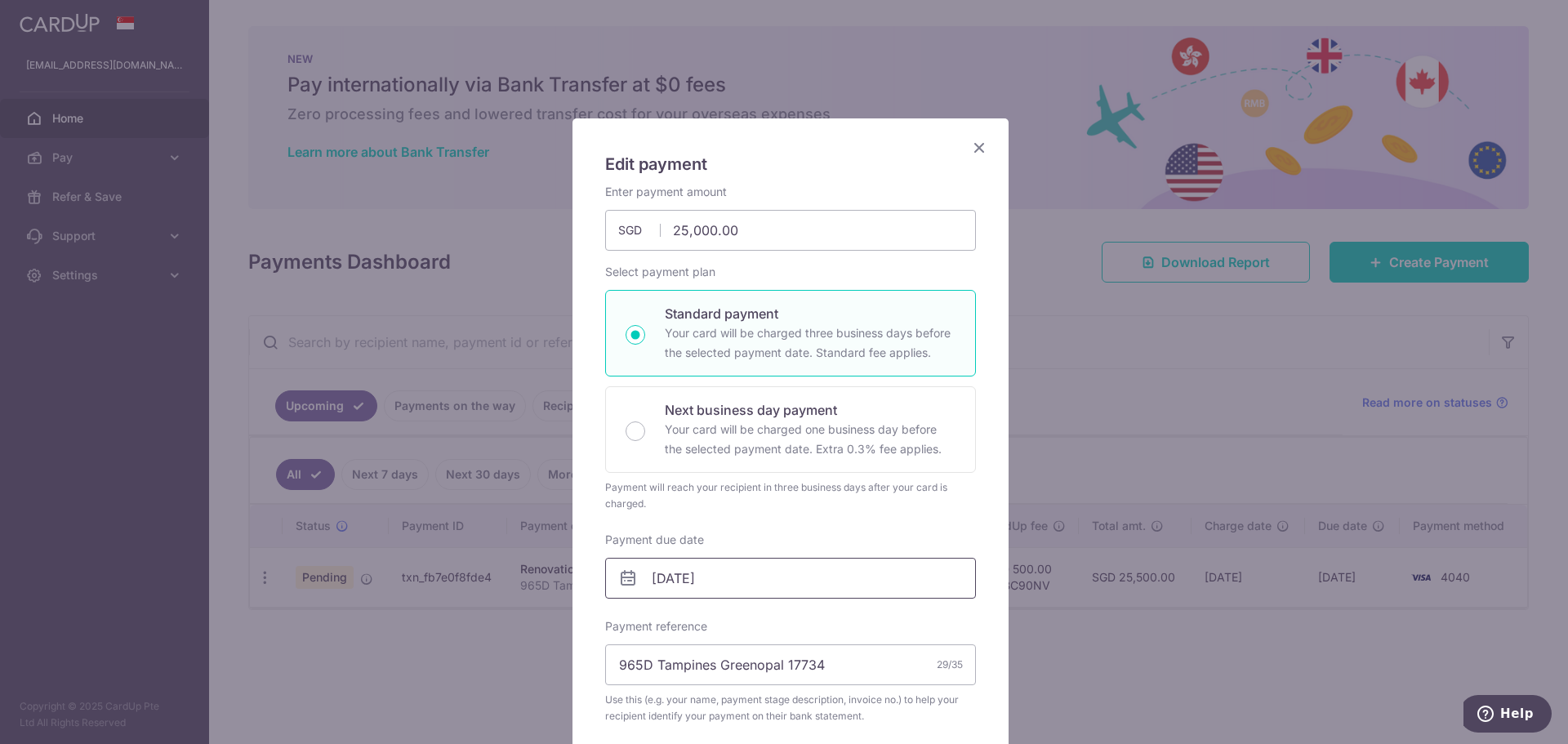
type input "OCBC90NV"
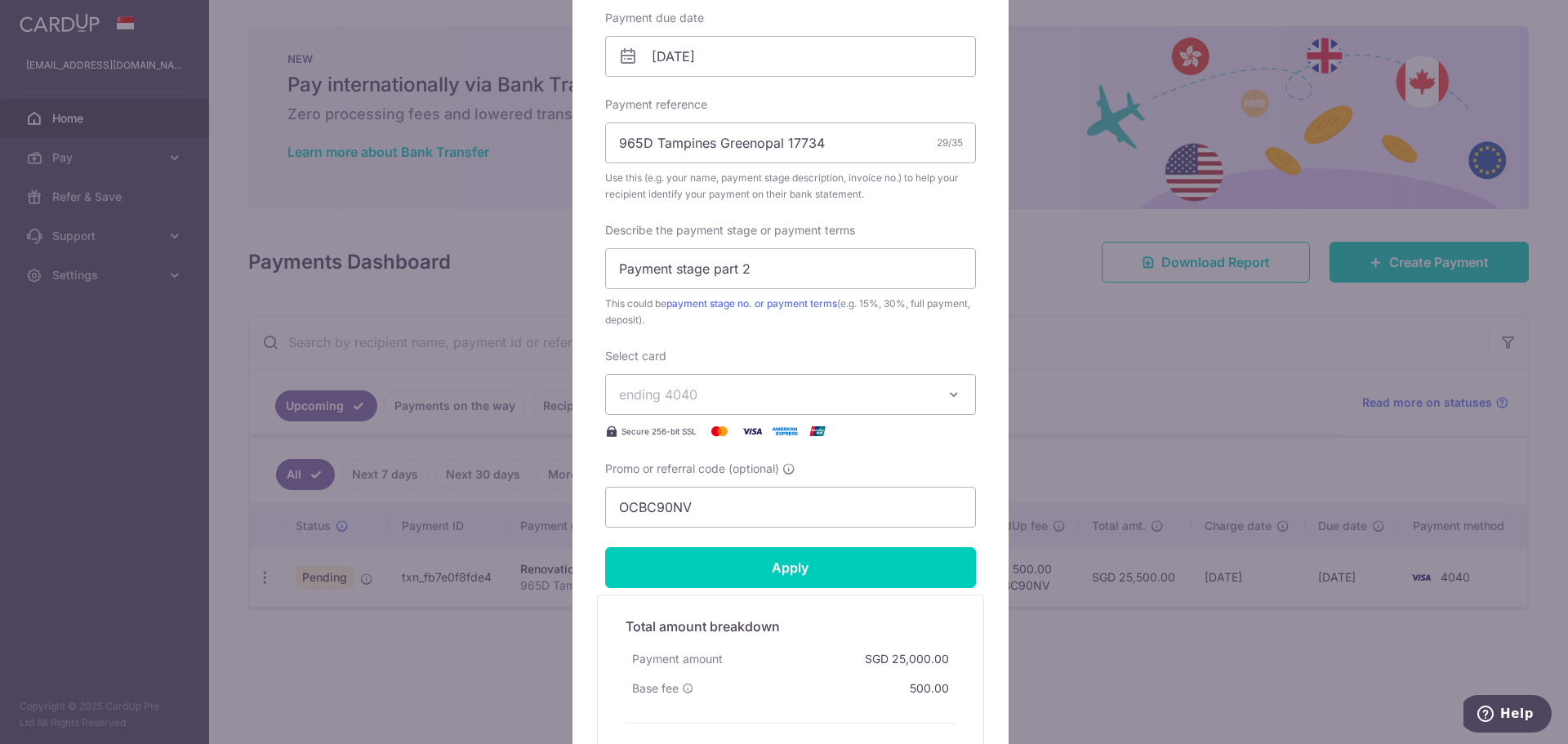
scroll to position [653, 0]
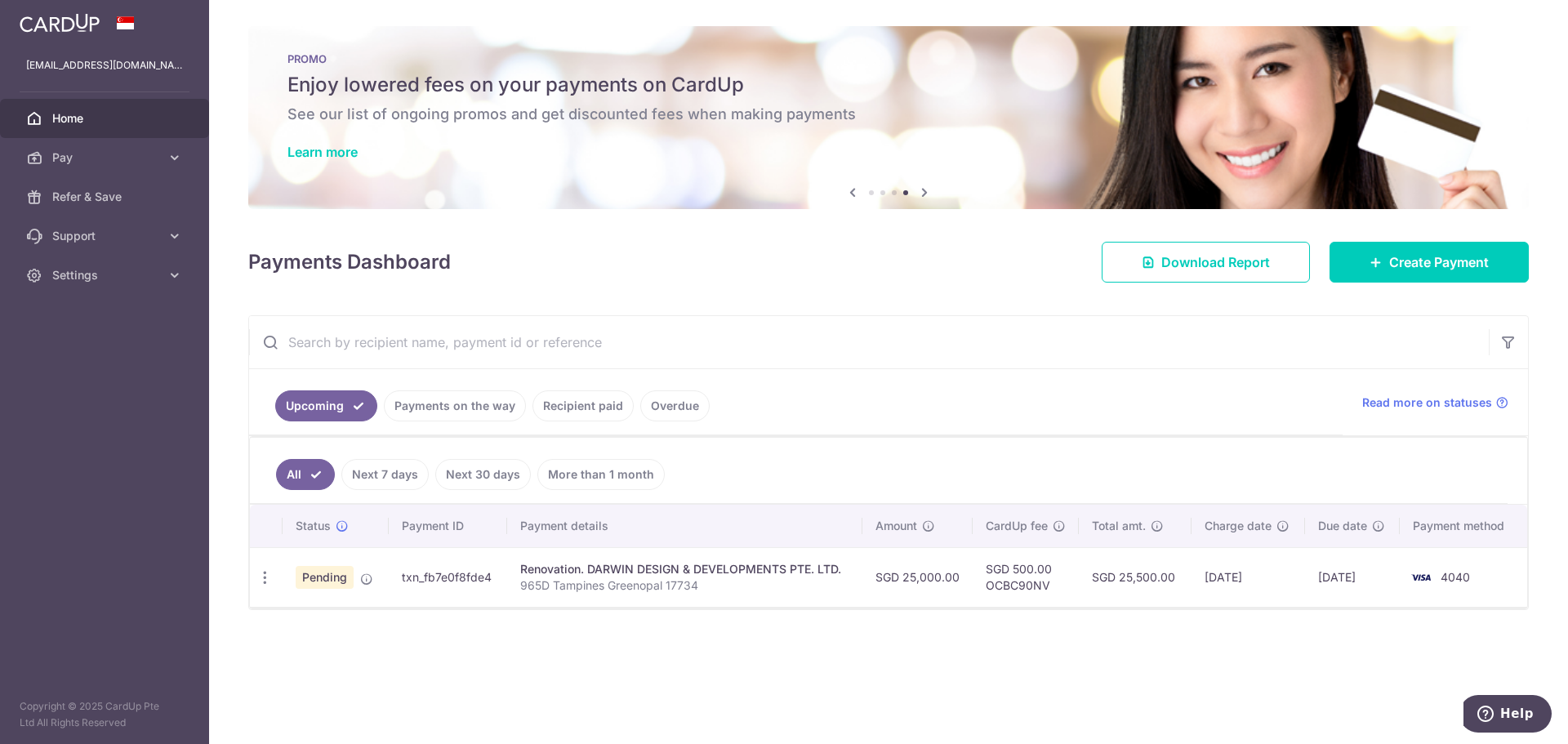
click at [390, 472] on link "Next 7 days" at bounding box center [384, 474] width 87 height 31
click at [301, 475] on link "All" at bounding box center [295, 474] width 36 height 31
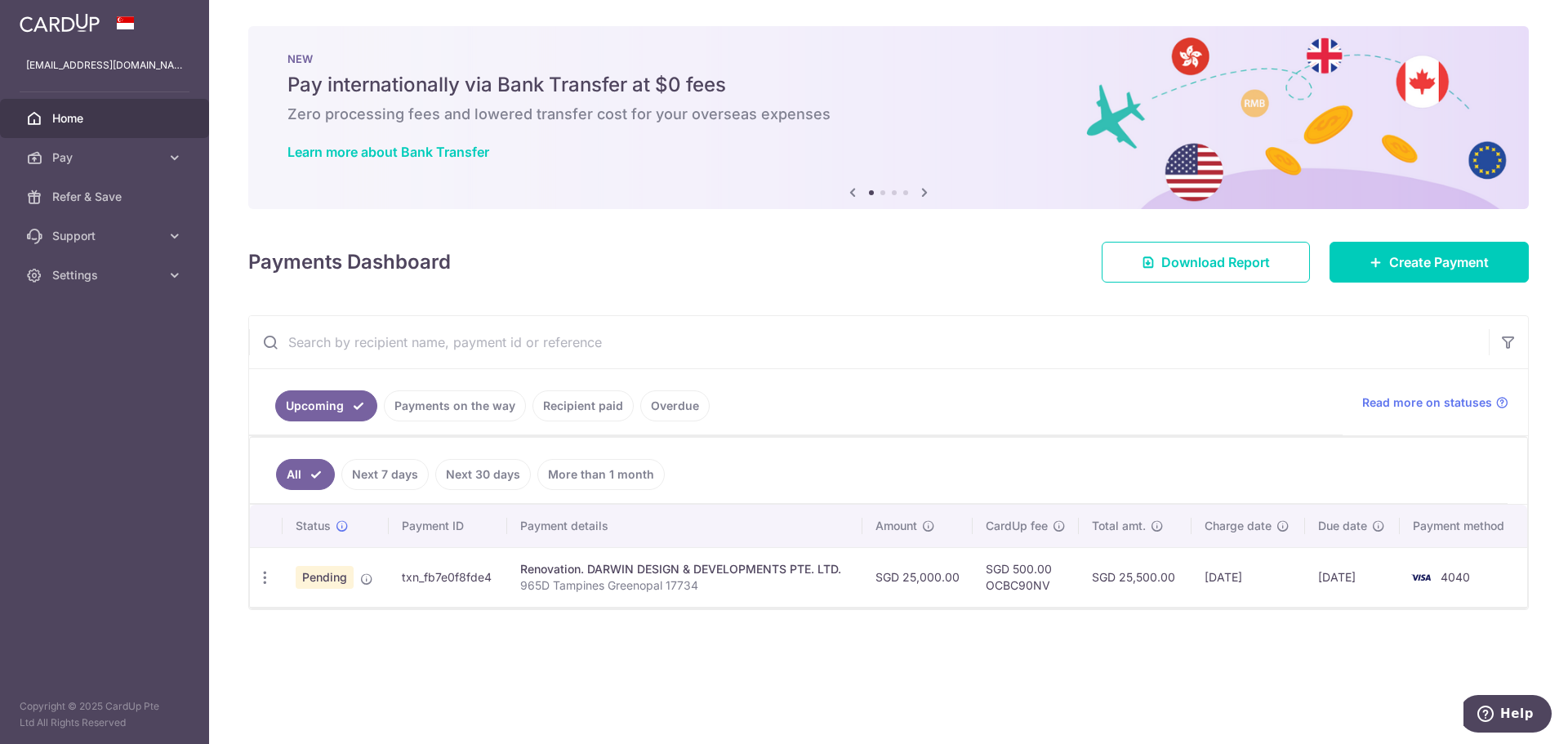
click at [70, 19] on img at bounding box center [60, 22] width 80 height 20
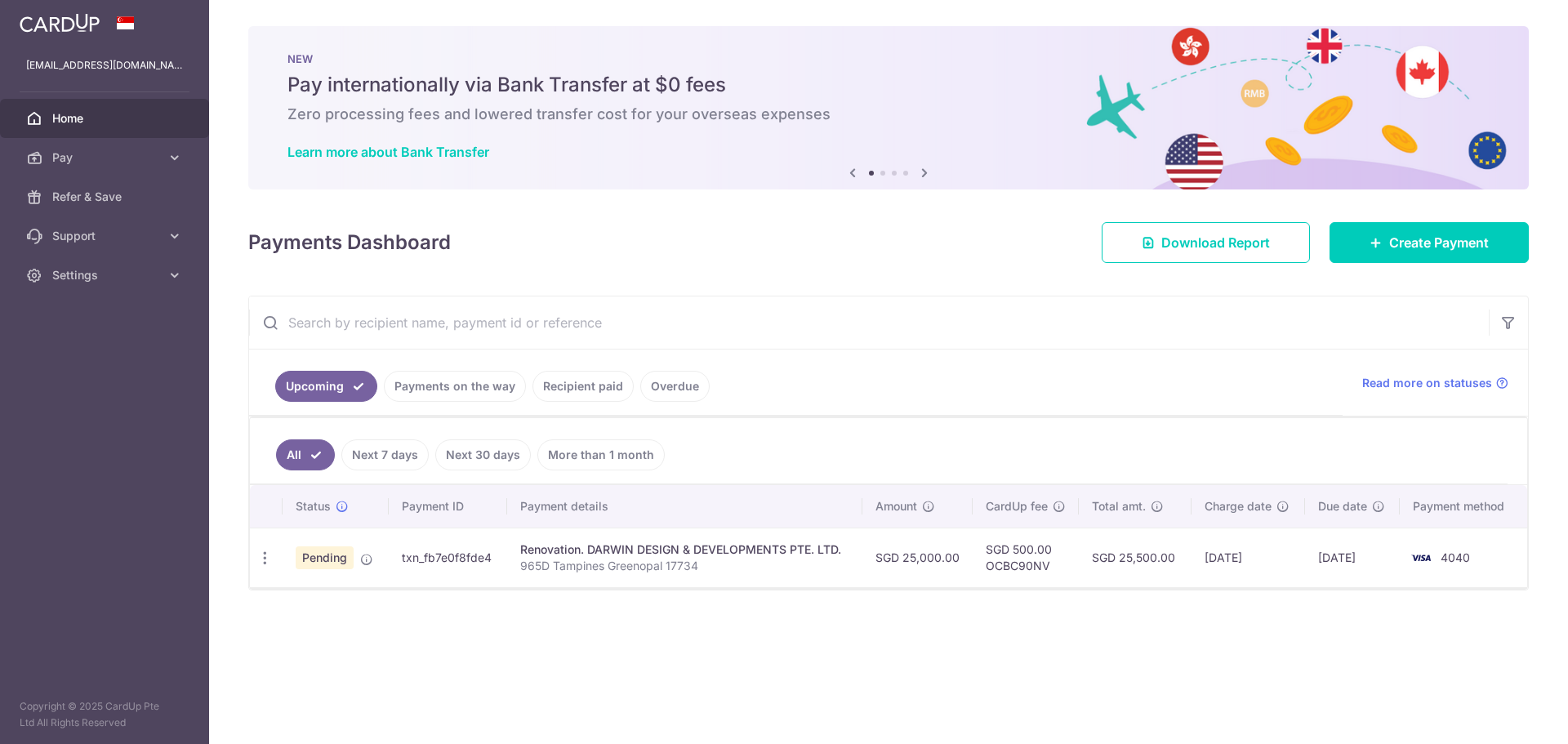
scroll to position [0, 0]
click at [1200, 241] on span "Download Report" at bounding box center [1216, 242] width 109 height 20
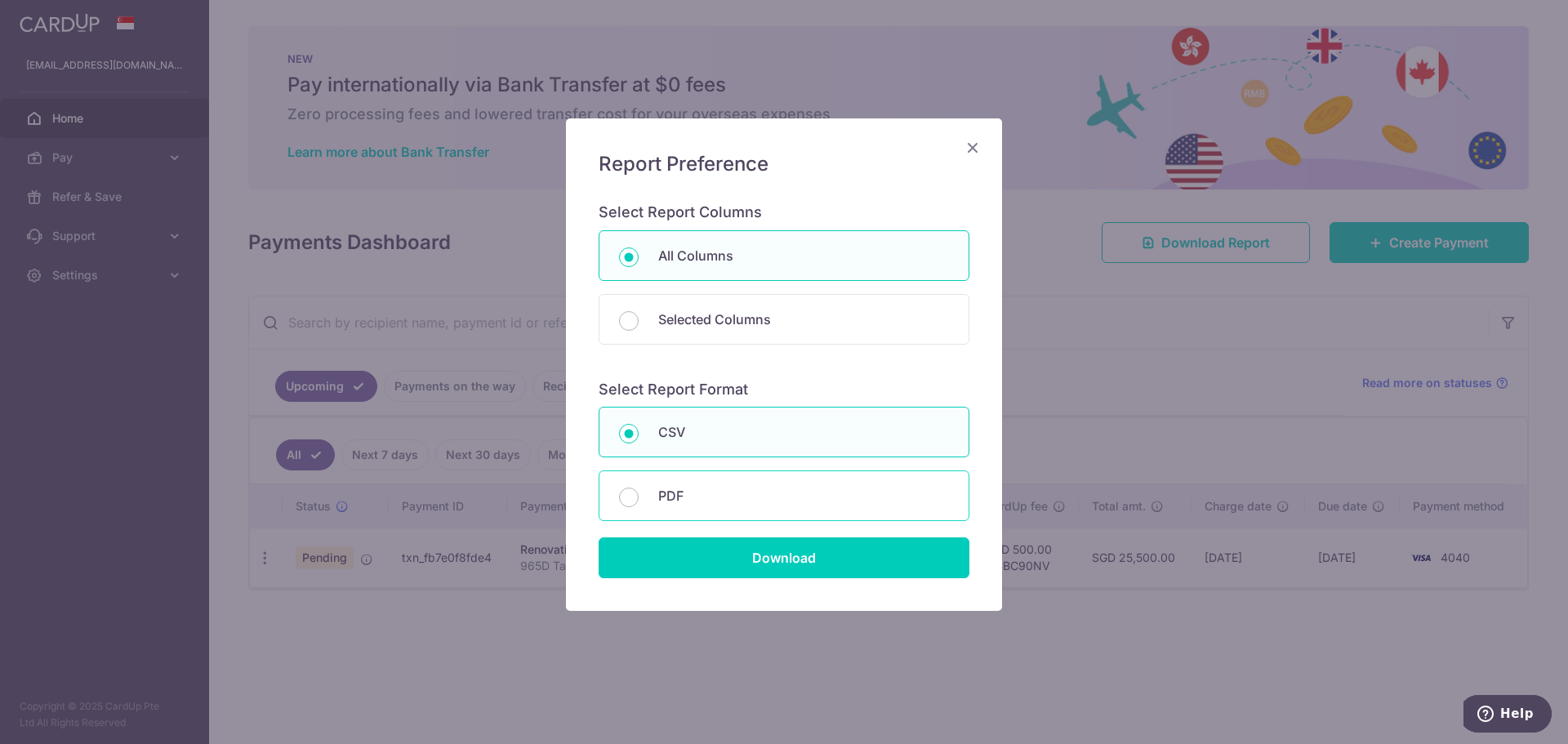
click at [703, 499] on p "PDF" at bounding box center [803, 496] width 291 height 20
click at [638, 499] on input "PDF" at bounding box center [629, 497] width 20 height 20
radio input "false"
radio input "true"
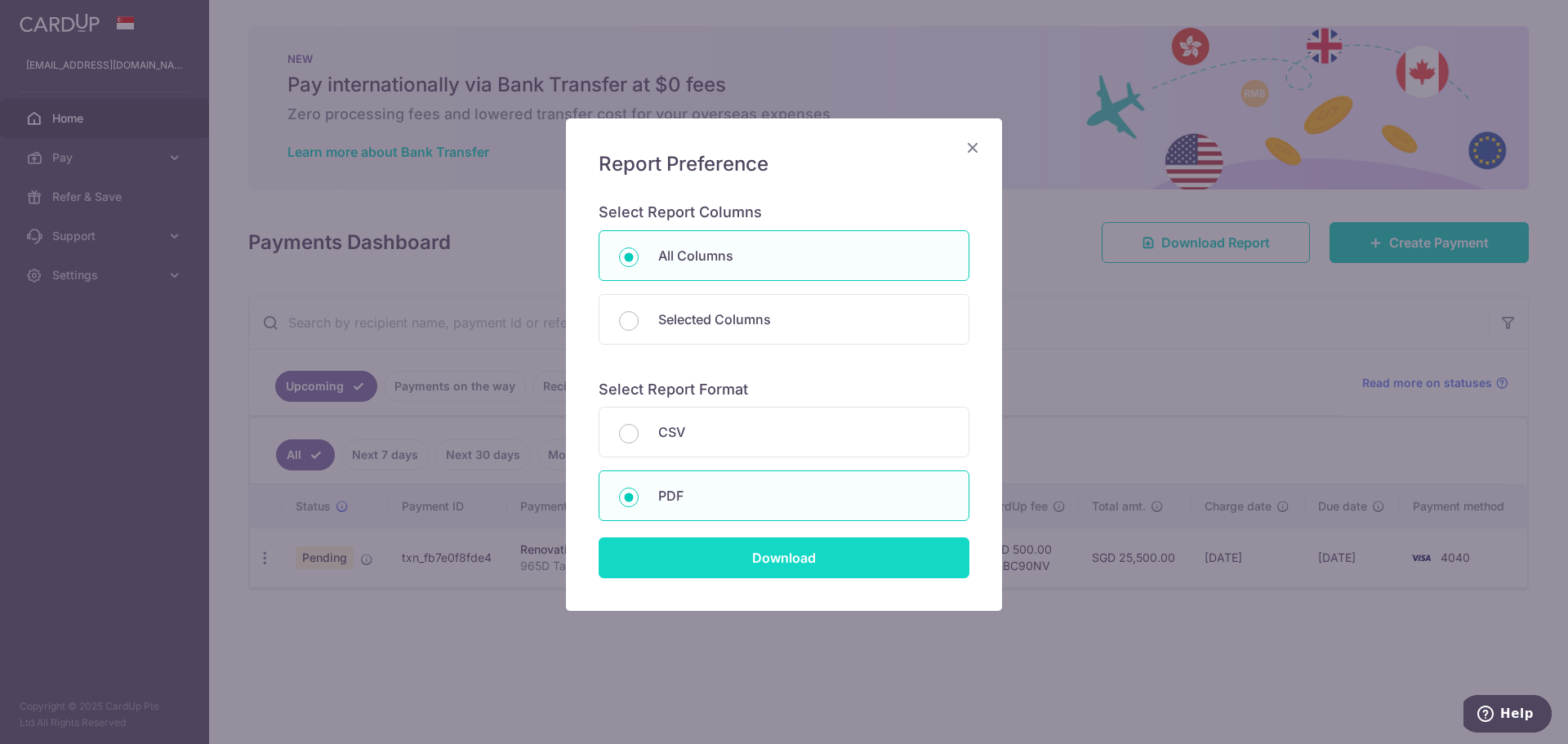
click at [801, 561] on input "Download" at bounding box center [784, 557] width 371 height 41
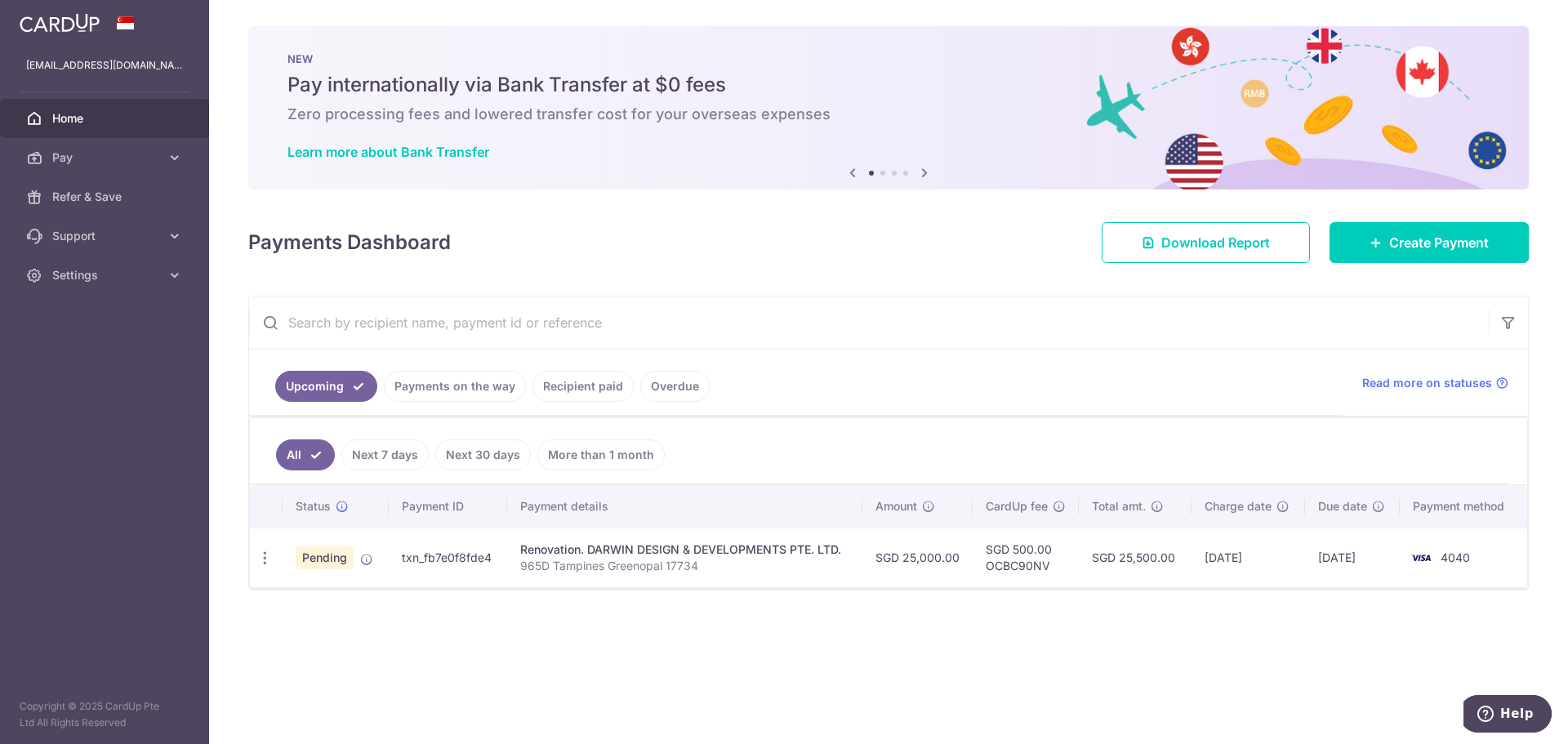
click at [595, 385] on link "Recipient paid" at bounding box center [582, 386] width 101 height 31
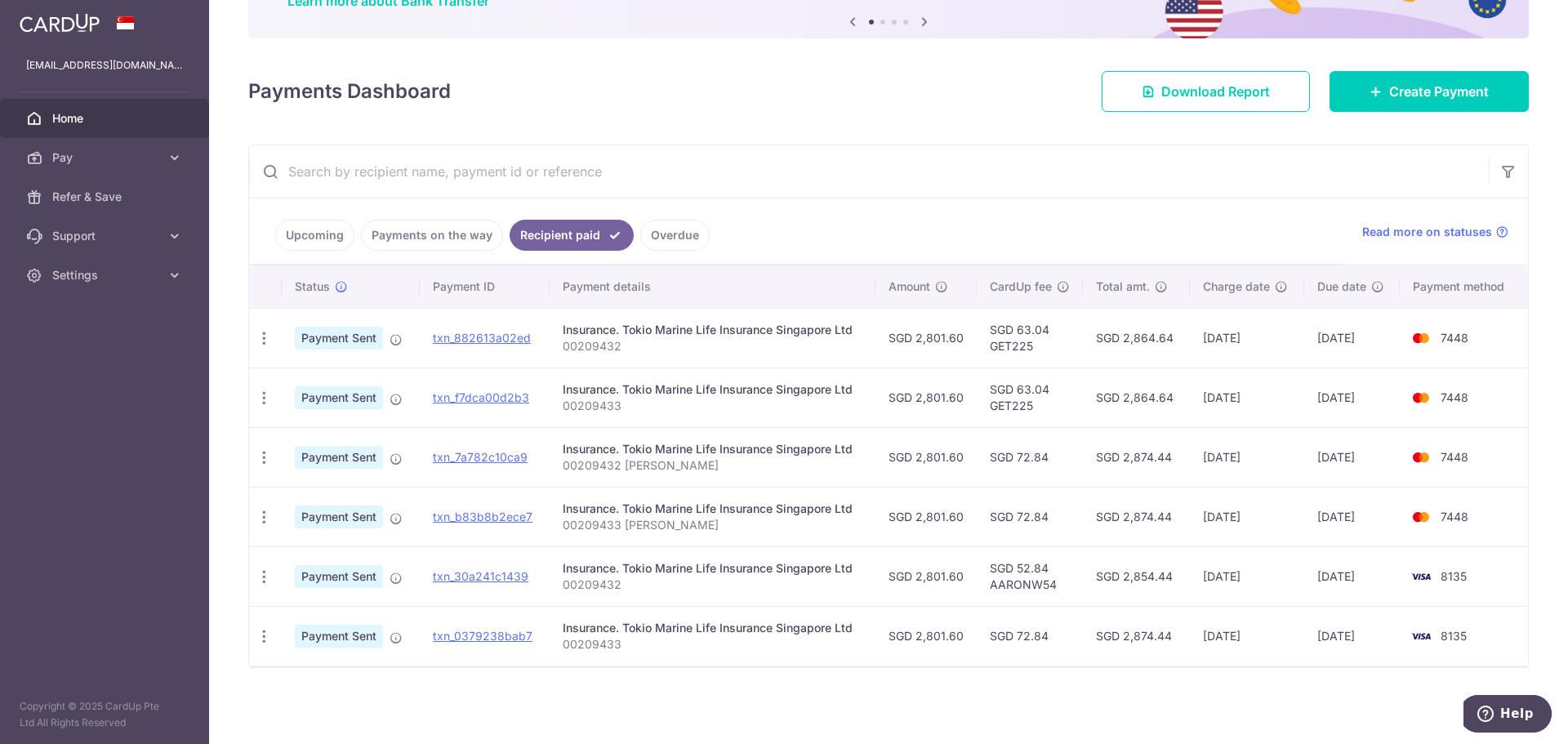
scroll to position [152, 0]
click at [431, 224] on link "Payments on the way" at bounding box center [432, 234] width 143 height 31
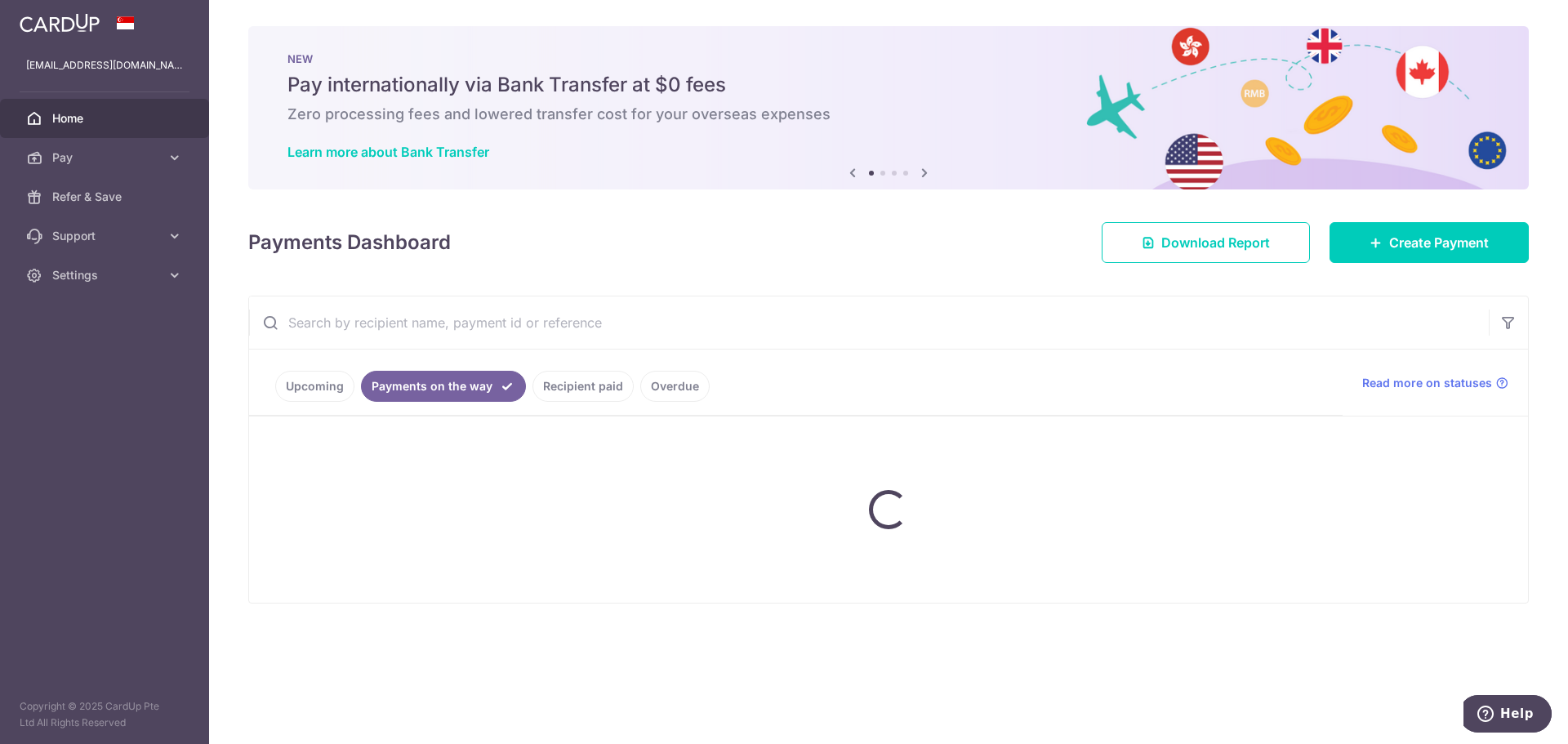
scroll to position [0, 0]
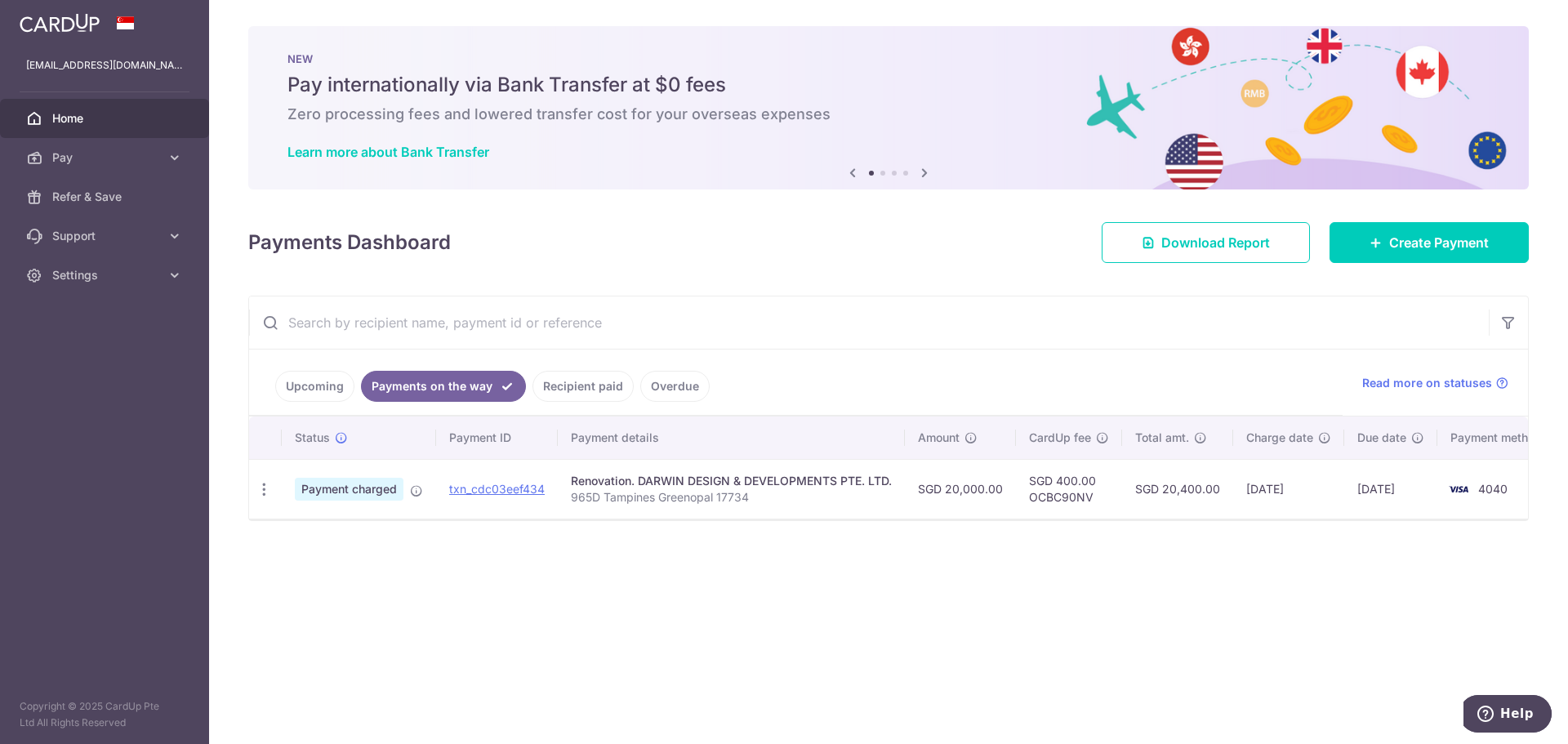
click at [314, 391] on link "Upcoming" at bounding box center [315, 386] width 79 height 31
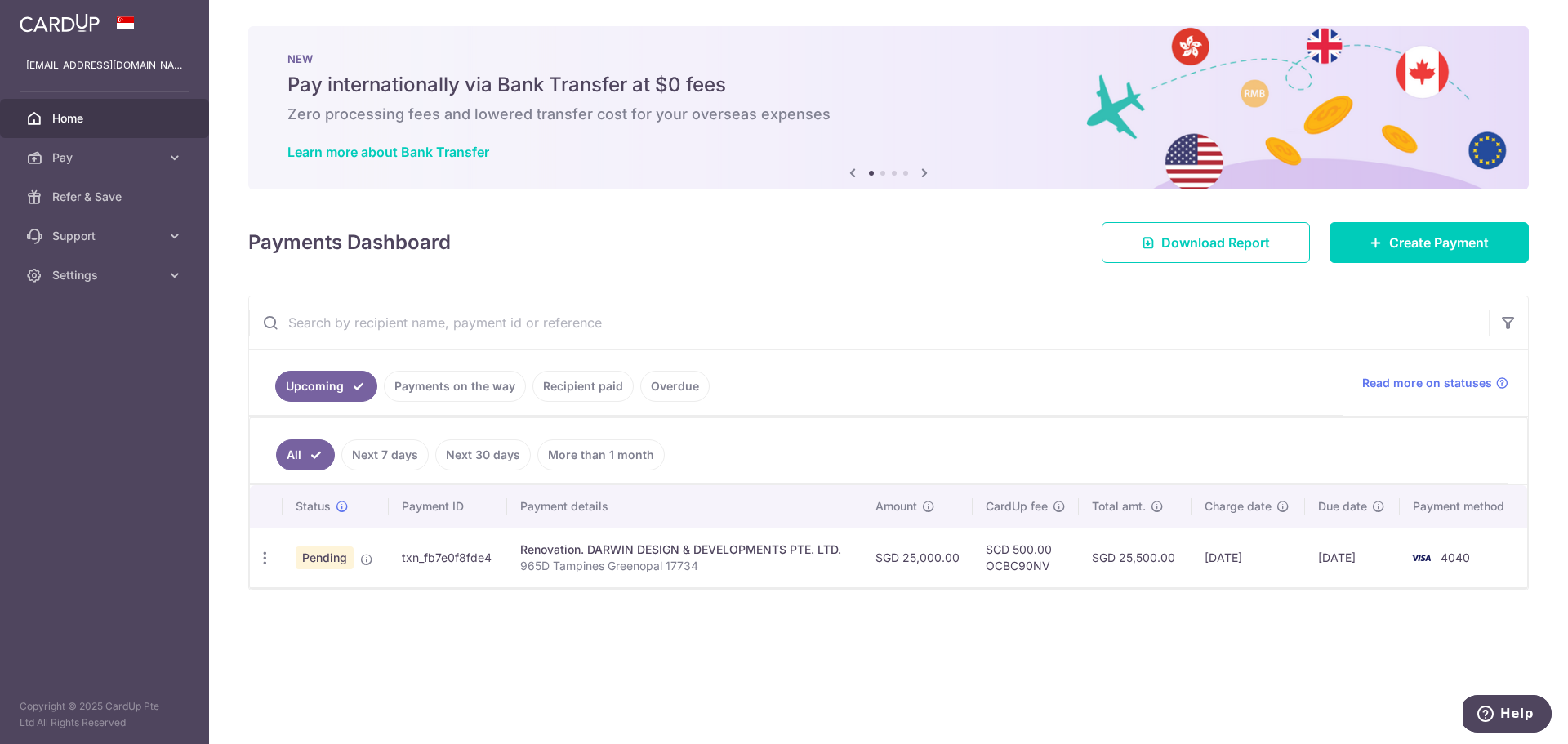
click at [69, 119] on span "Home" at bounding box center [106, 118] width 108 height 16
